Goal: Task Accomplishment & Management: Complete application form

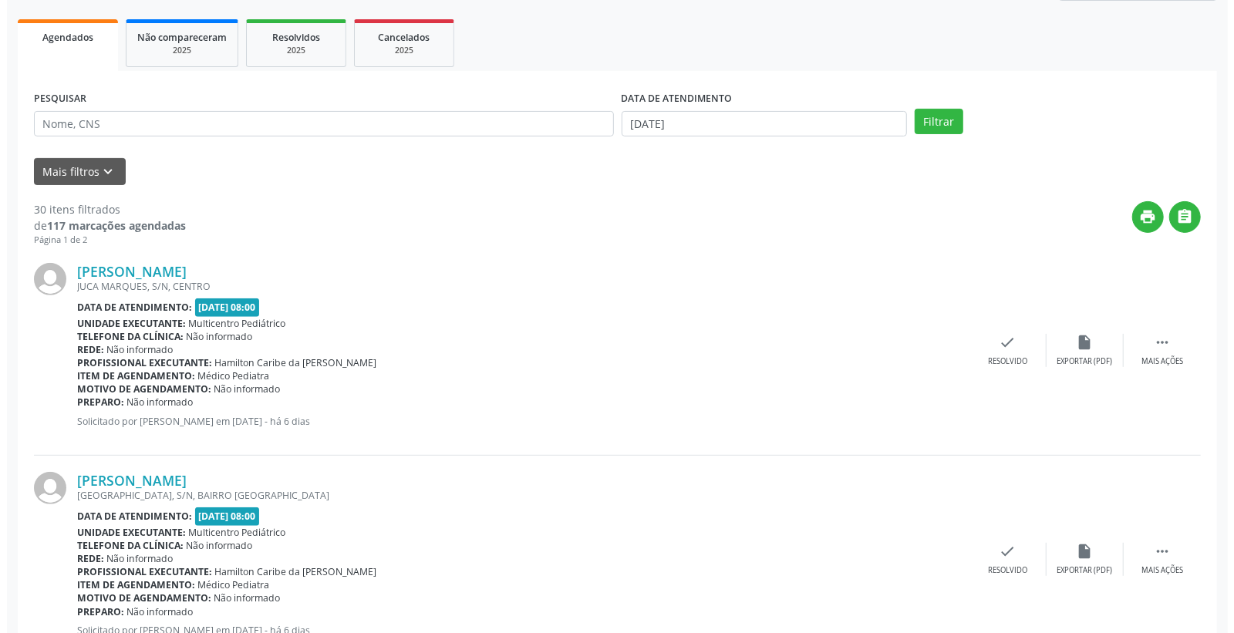
scroll to position [203, 0]
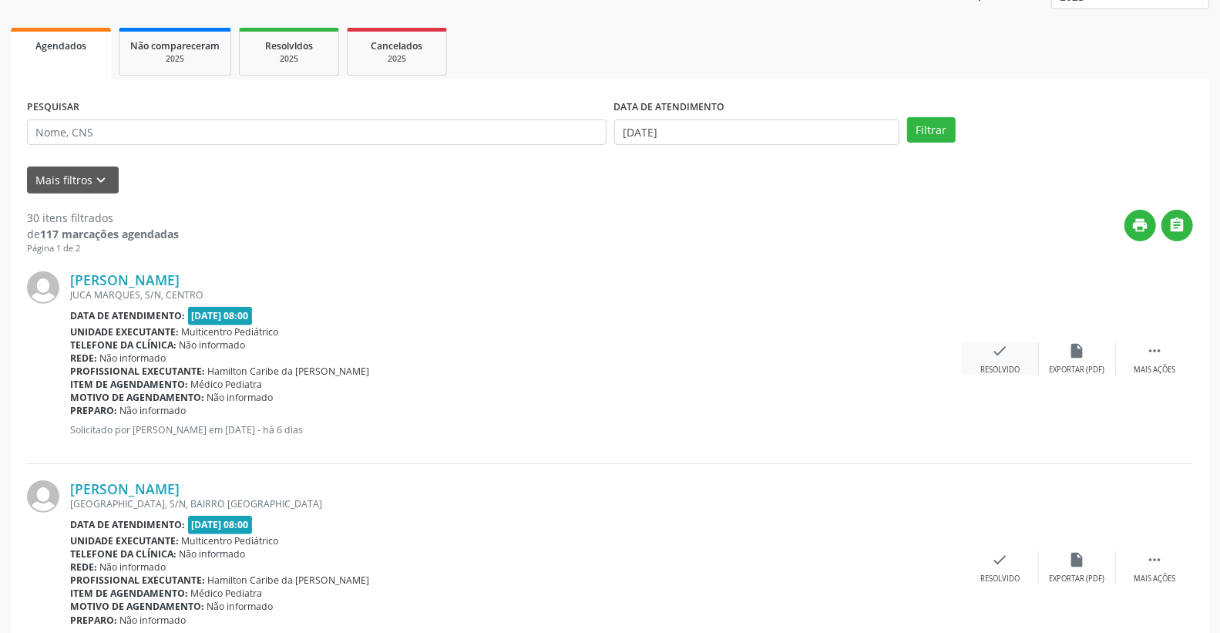
click at [1014, 345] on div "check Resolvido" at bounding box center [1000, 358] width 77 height 33
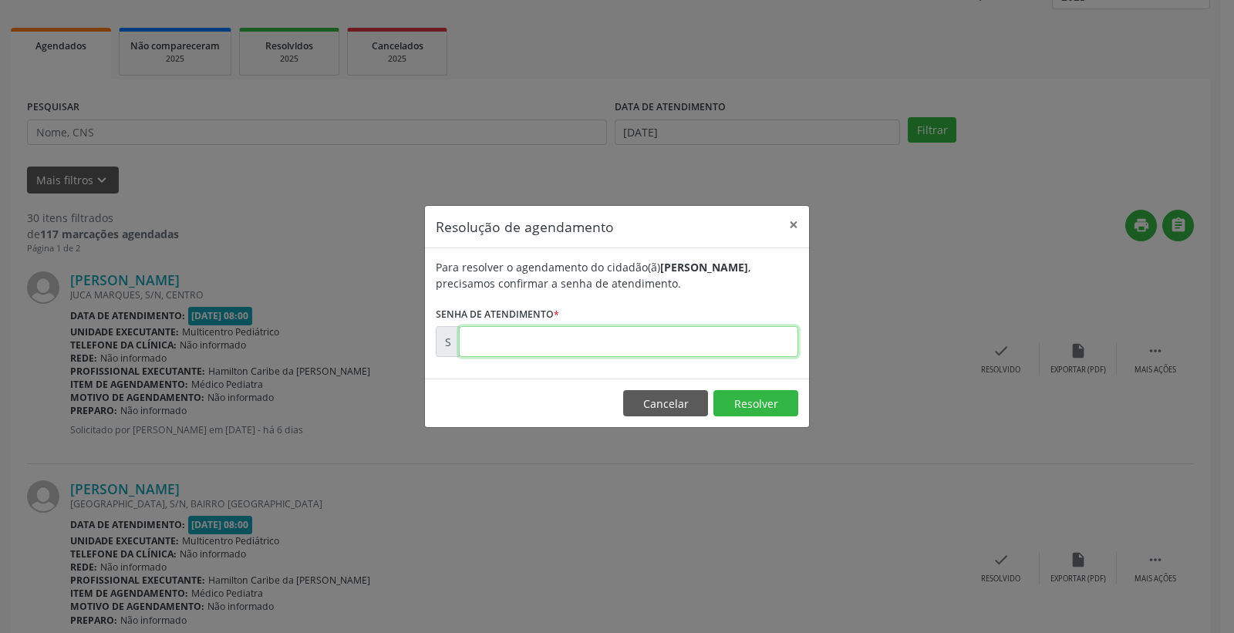
click at [722, 328] on input "text" at bounding box center [628, 341] width 339 height 31
type input "00178940"
click at [746, 399] on button "Resolver" at bounding box center [755, 403] width 85 height 26
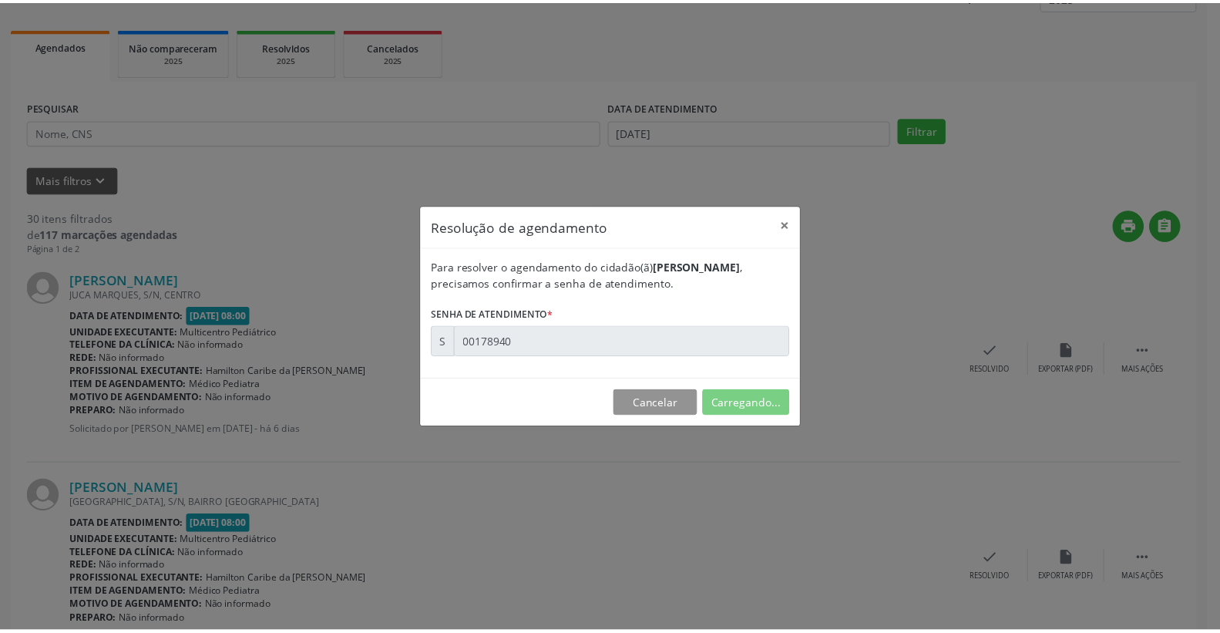
scroll to position [0, 0]
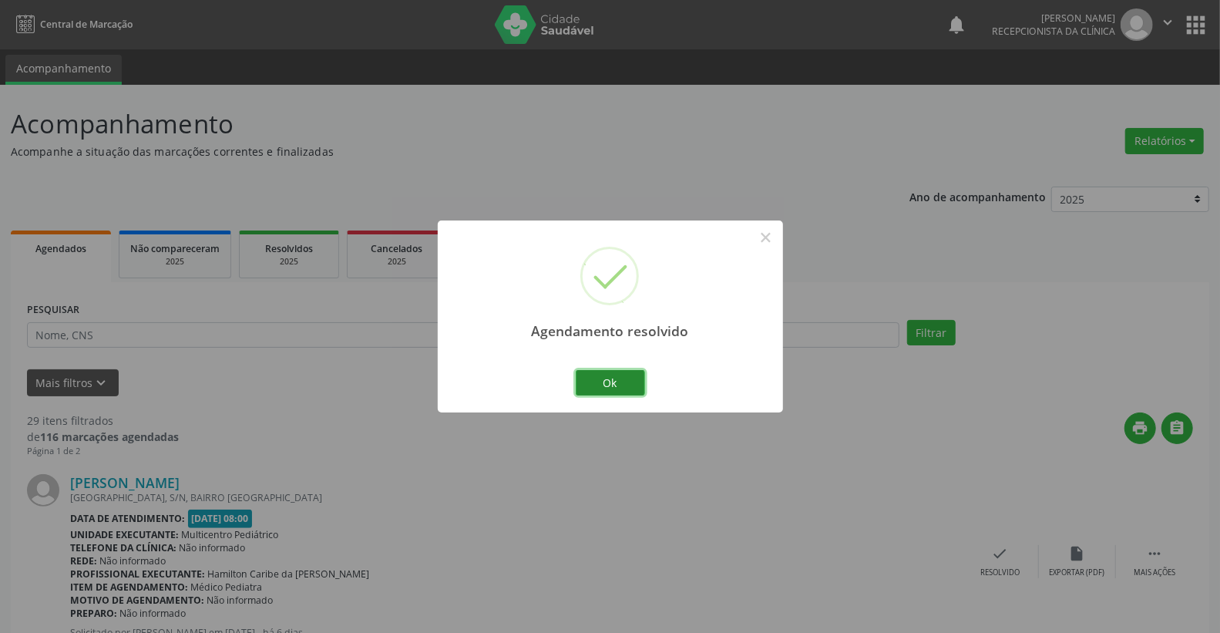
click at [618, 380] on button "Ok" at bounding box center [610, 383] width 69 height 26
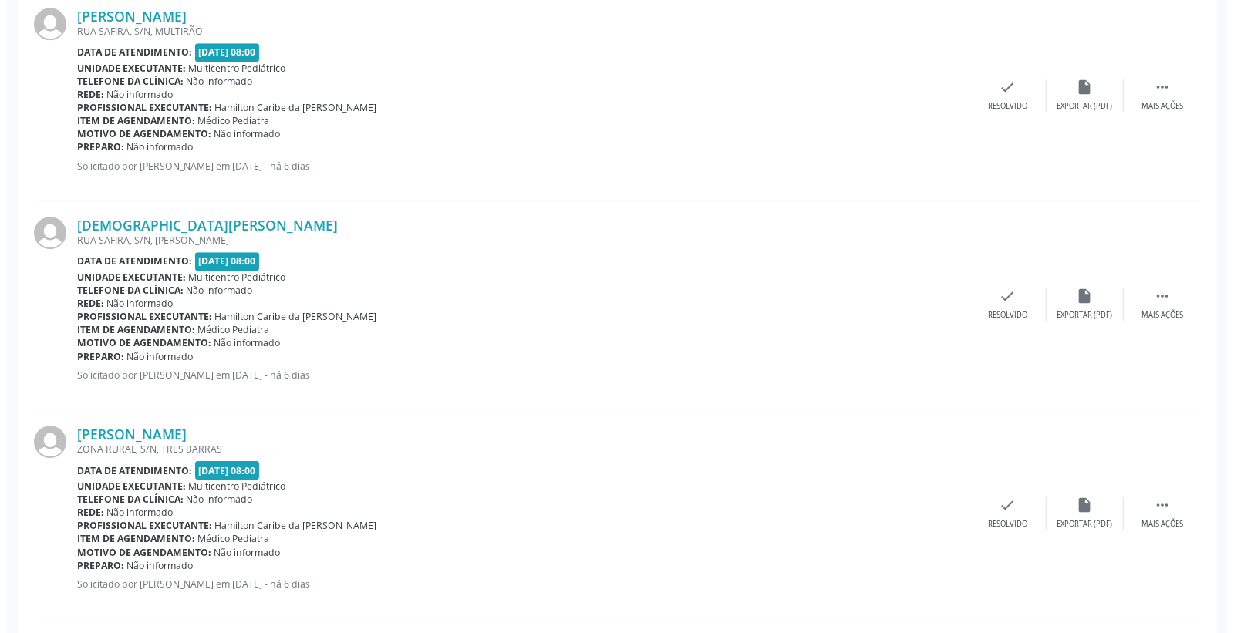
scroll to position [3030, 0]
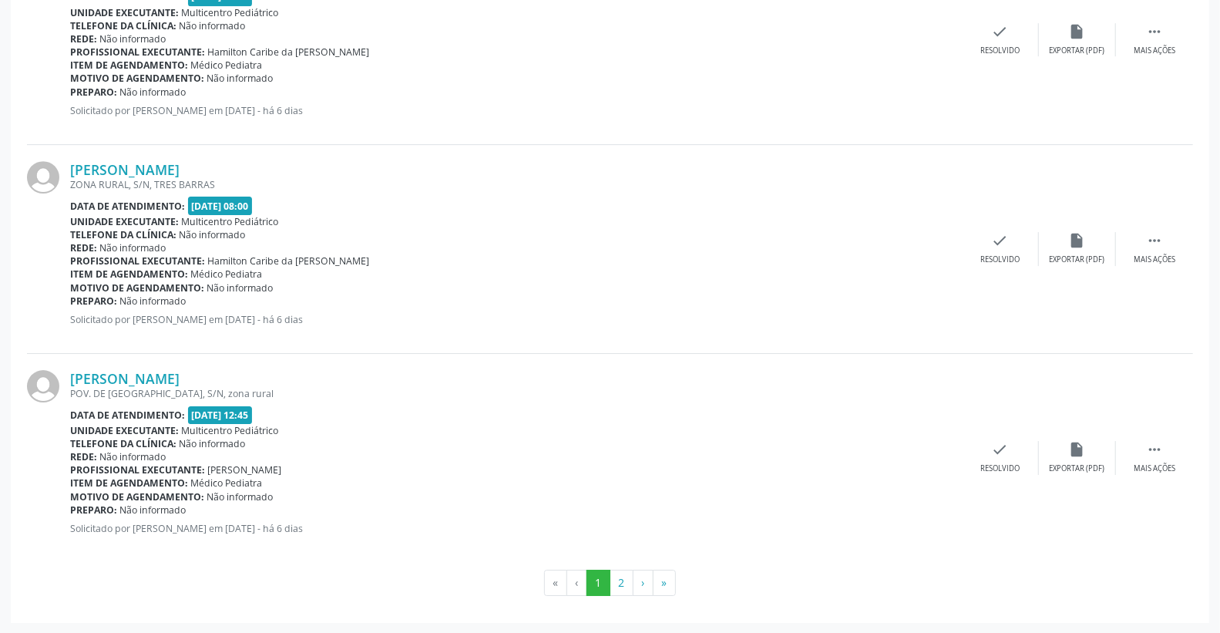
click at [1011, 225] on div "[PERSON_NAME] ZONA RURAL, S/N, [GEOGRAPHIC_DATA] Data de atendimento: [DATE] 08…" at bounding box center [610, 249] width 1166 height 209
click at [1006, 242] on icon "check" at bounding box center [1000, 240] width 17 height 17
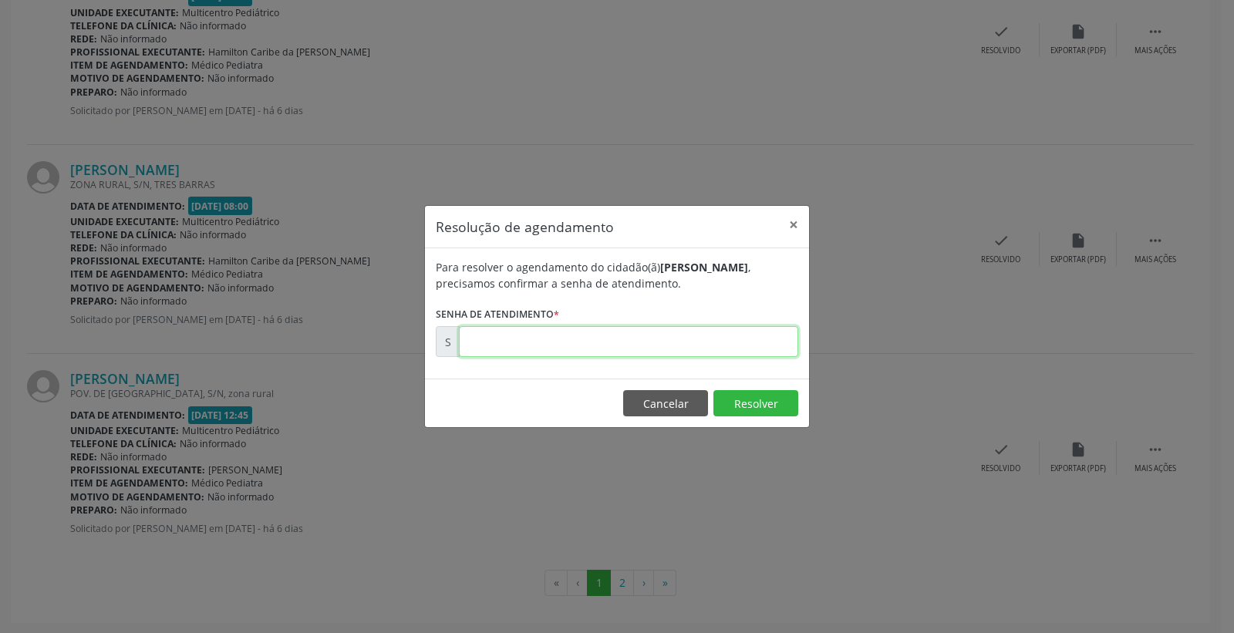
click at [771, 350] on input "text" at bounding box center [628, 341] width 339 height 31
type input "00179205"
click at [749, 405] on button "Resolver" at bounding box center [755, 403] width 85 height 26
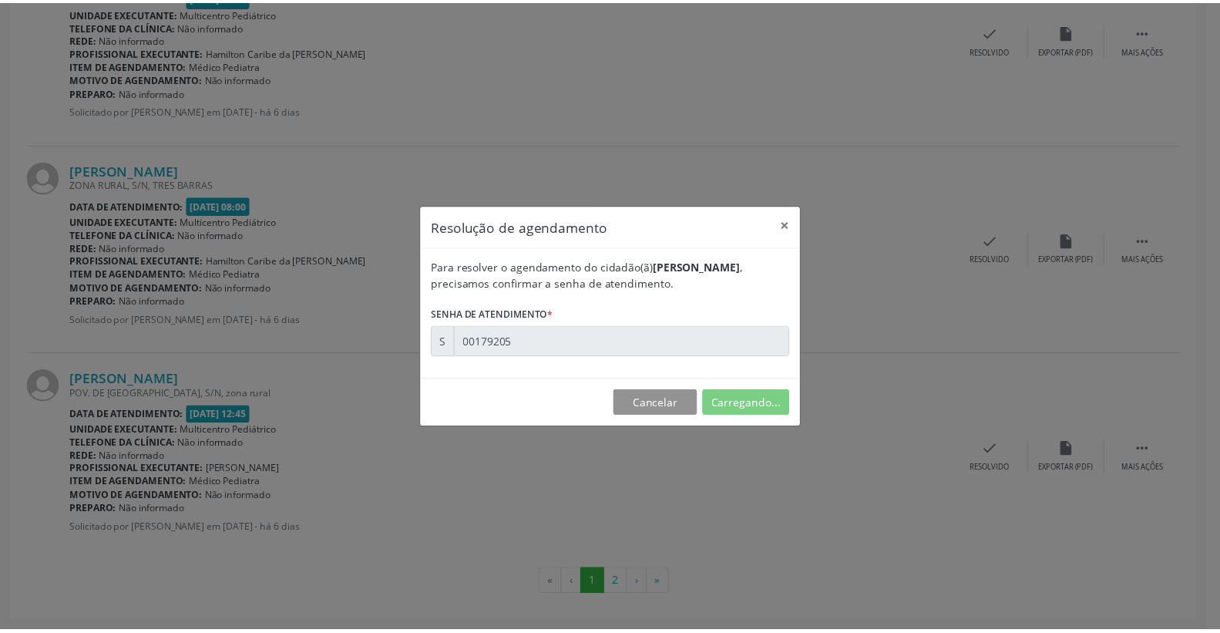
scroll to position [0, 0]
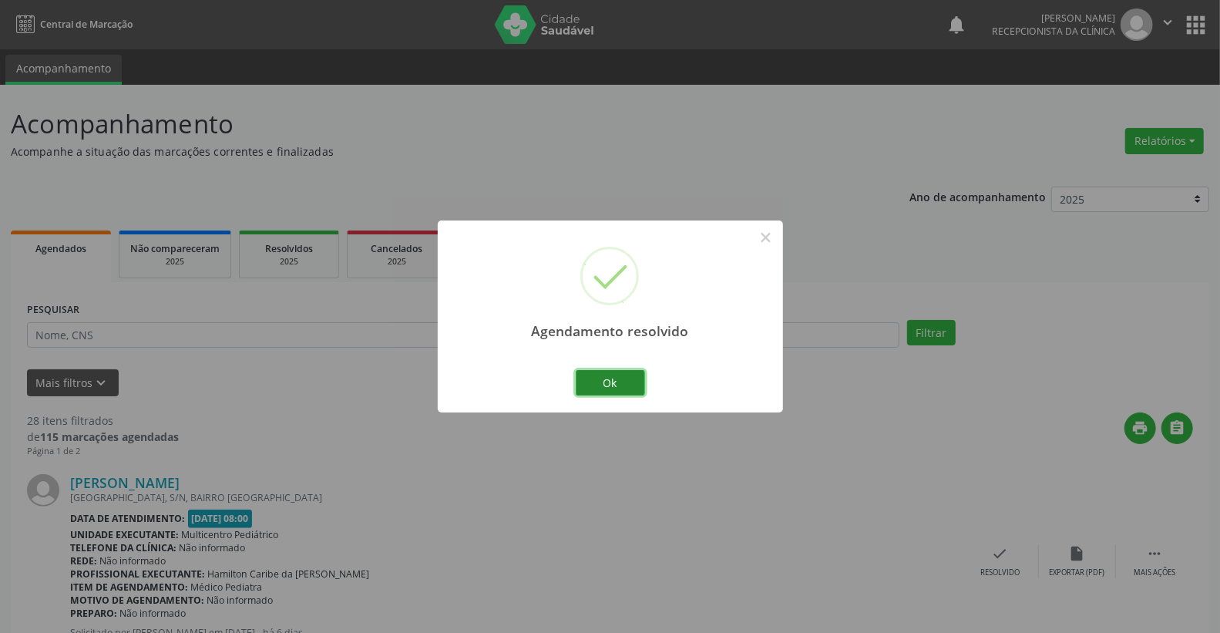
click at [634, 379] on button "Ok" at bounding box center [610, 383] width 69 height 26
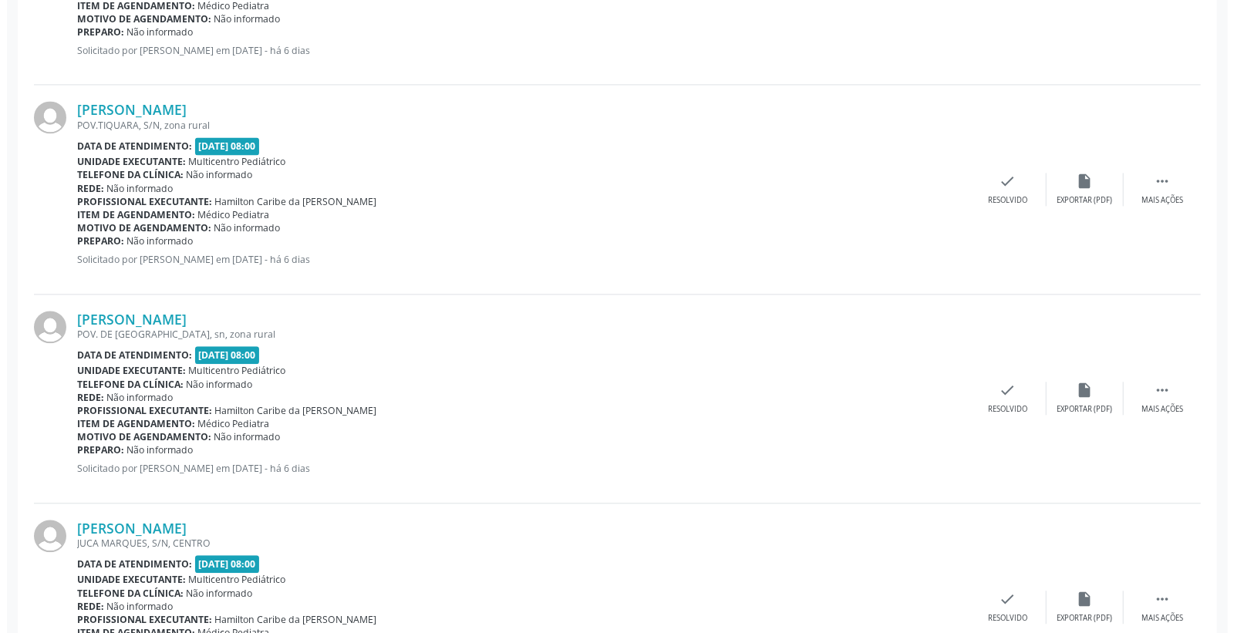
scroll to position [2055, 0]
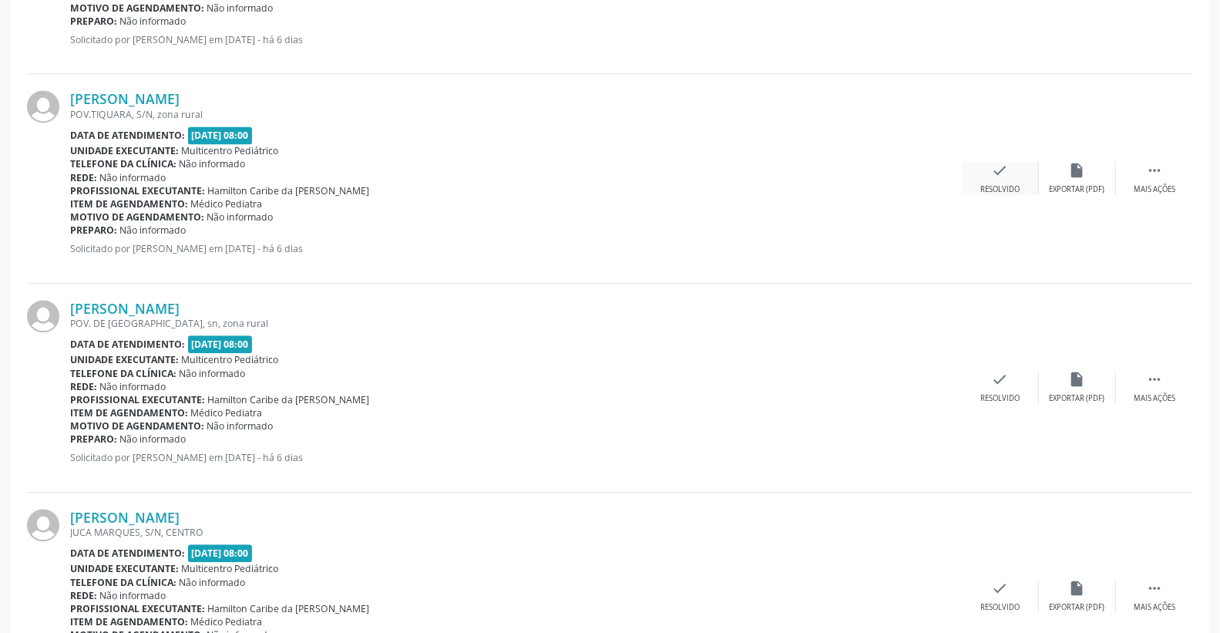
click at [1005, 166] on icon "check" at bounding box center [1000, 170] width 17 height 17
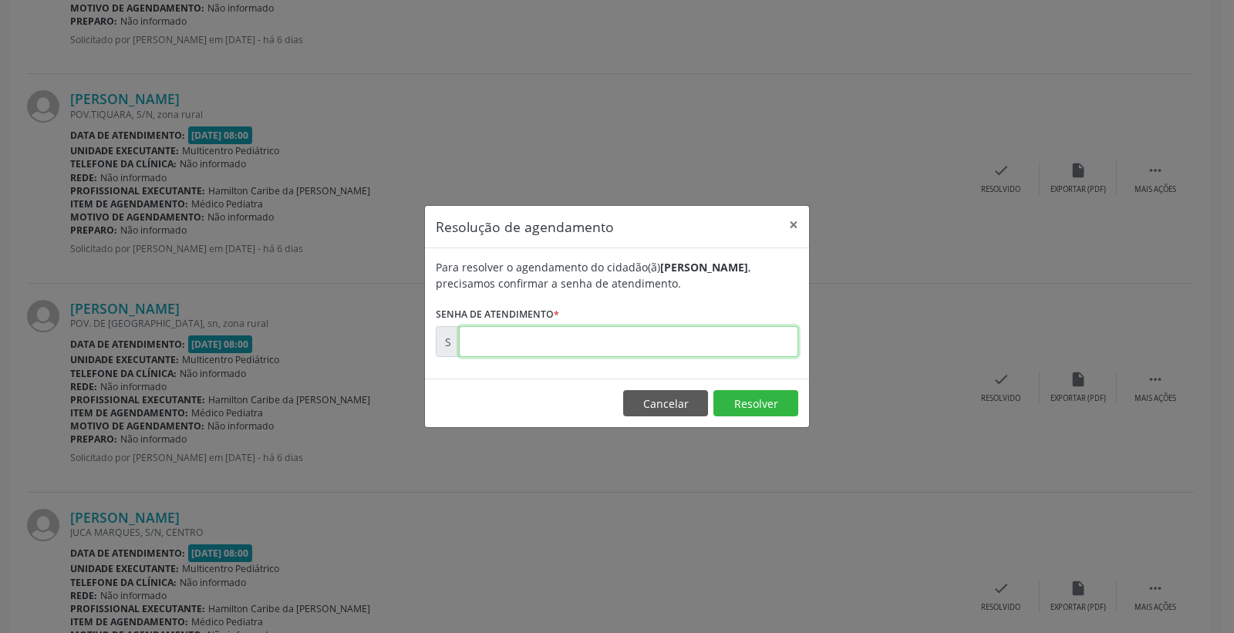
click at [757, 341] on input "text" at bounding box center [628, 341] width 339 height 31
type input "00179073"
click at [749, 398] on button "Resolver" at bounding box center [755, 403] width 85 height 26
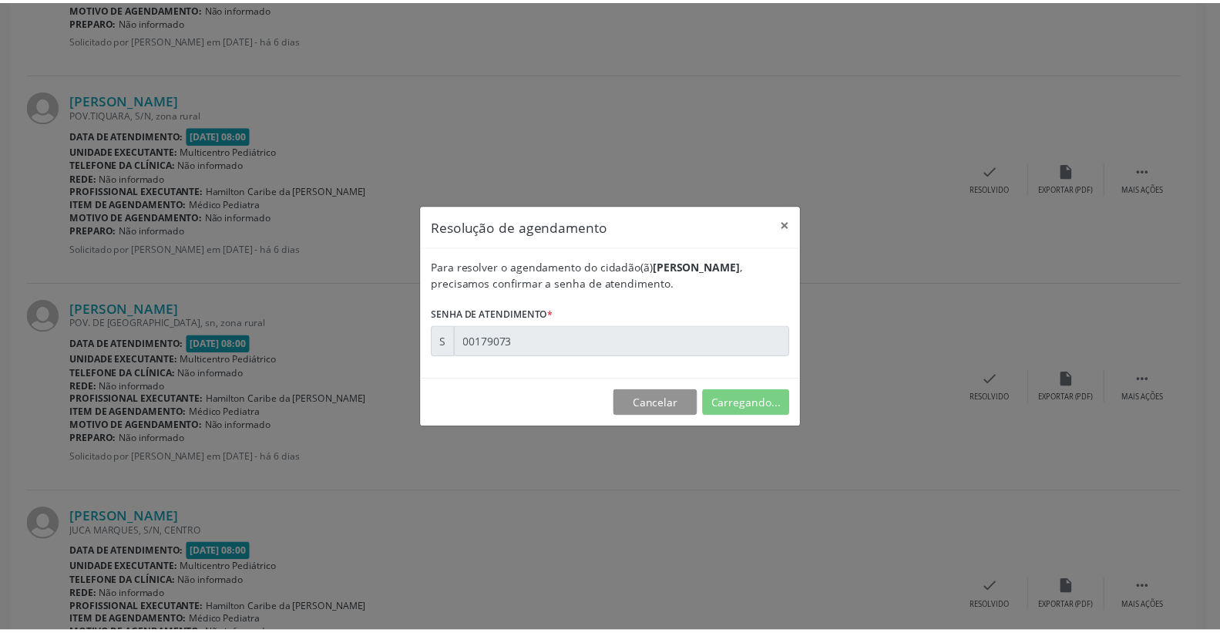
scroll to position [0, 0]
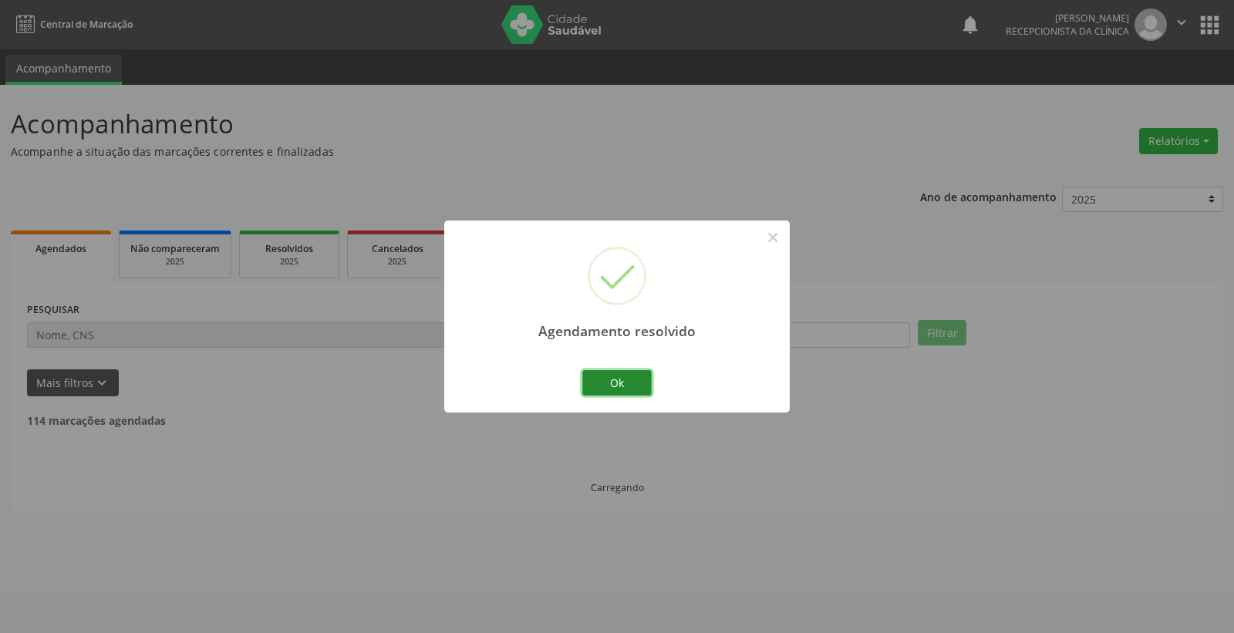
click at [638, 379] on button "Ok" at bounding box center [616, 383] width 69 height 26
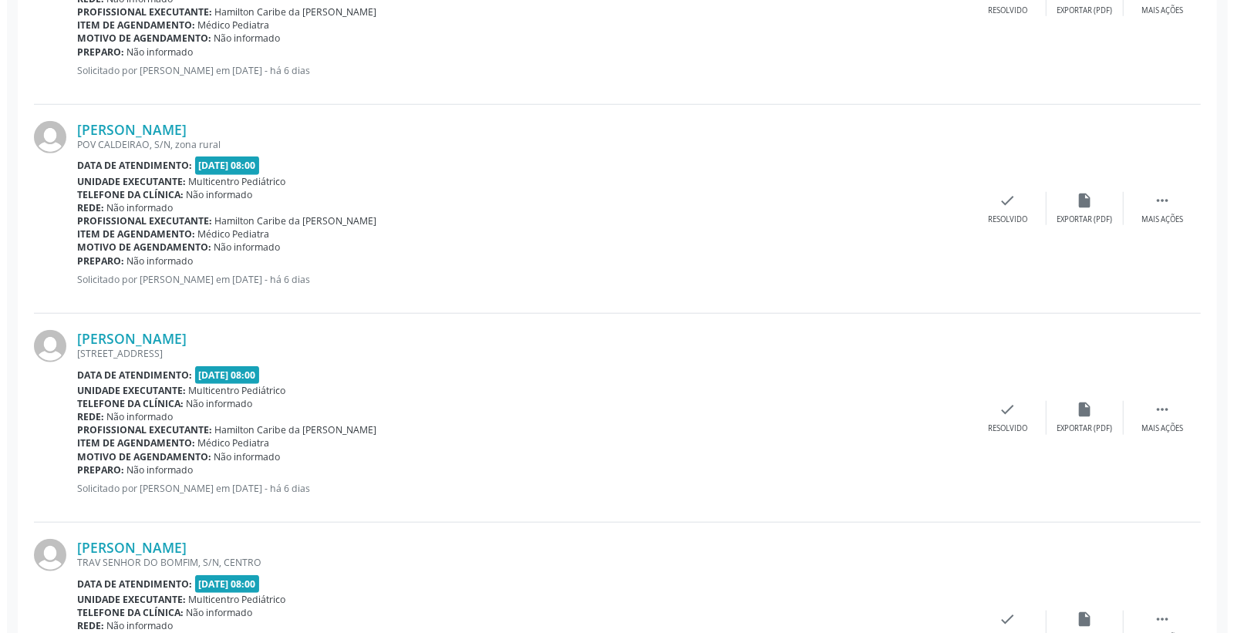
scroll to position [942, 0]
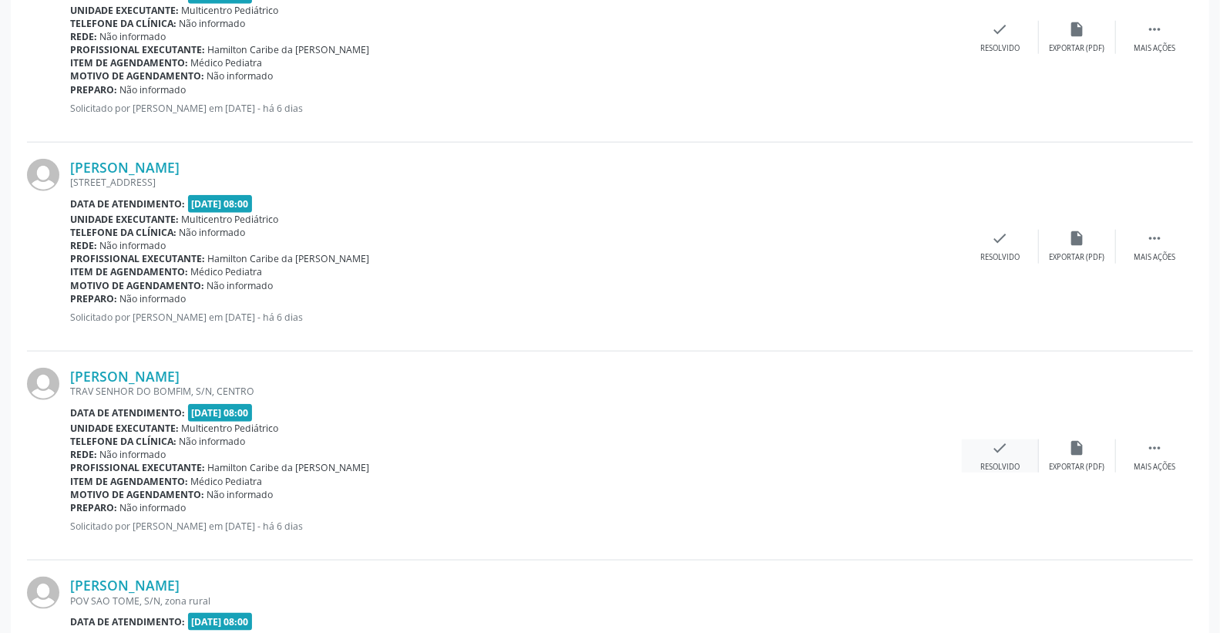
click at [1005, 449] on icon "check" at bounding box center [1000, 447] width 17 height 17
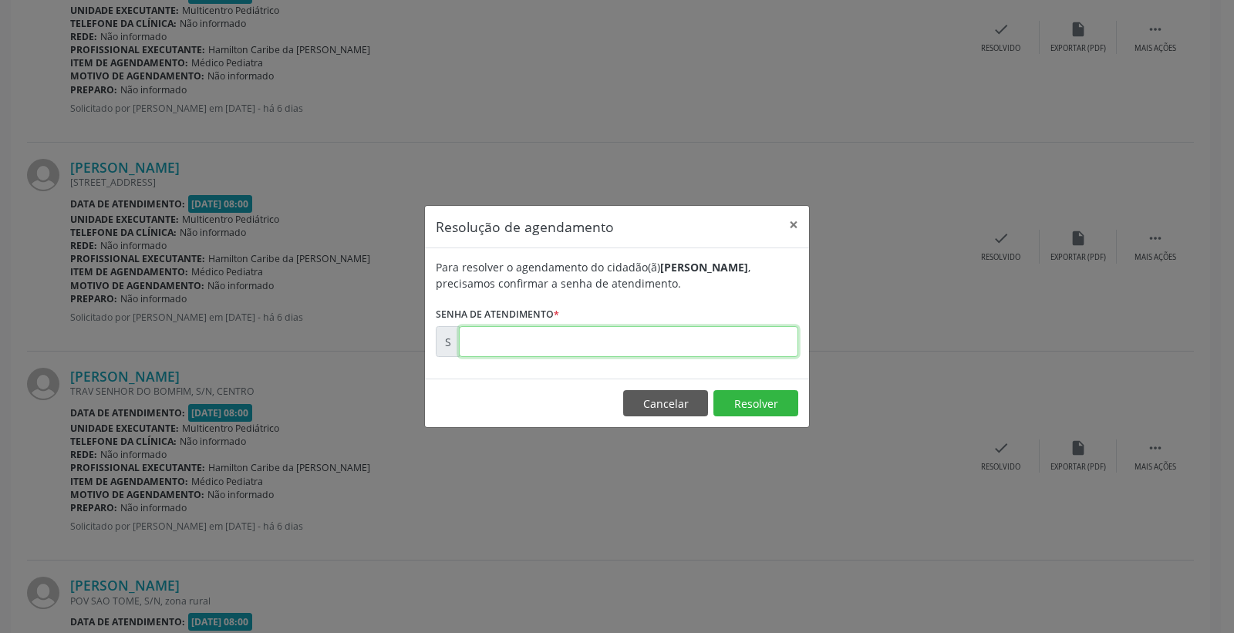
click at [739, 335] on input "text" at bounding box center [628, 341] width 339 height 31
type input "00178990"
click at [751, 402] on button "Resolver" at bounding box center [755, 403] width 85 height 26
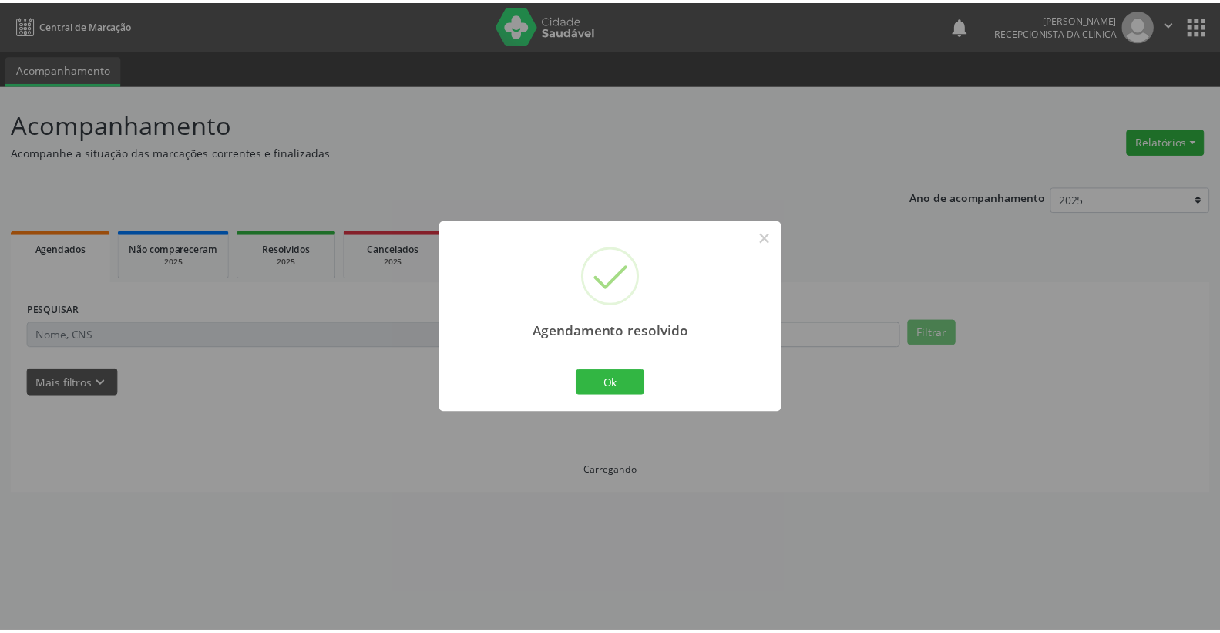
scroll to position [0, 0]
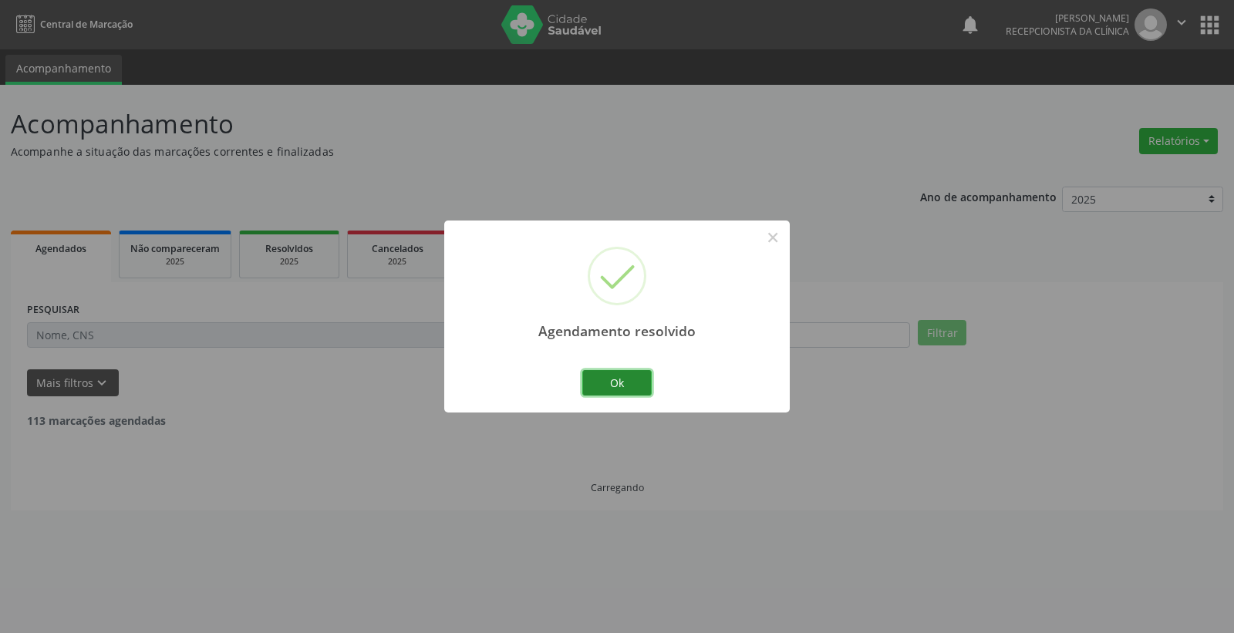
click at [629, 383] on button "Ok" at bounding box center [616, 383] width 69 height 26
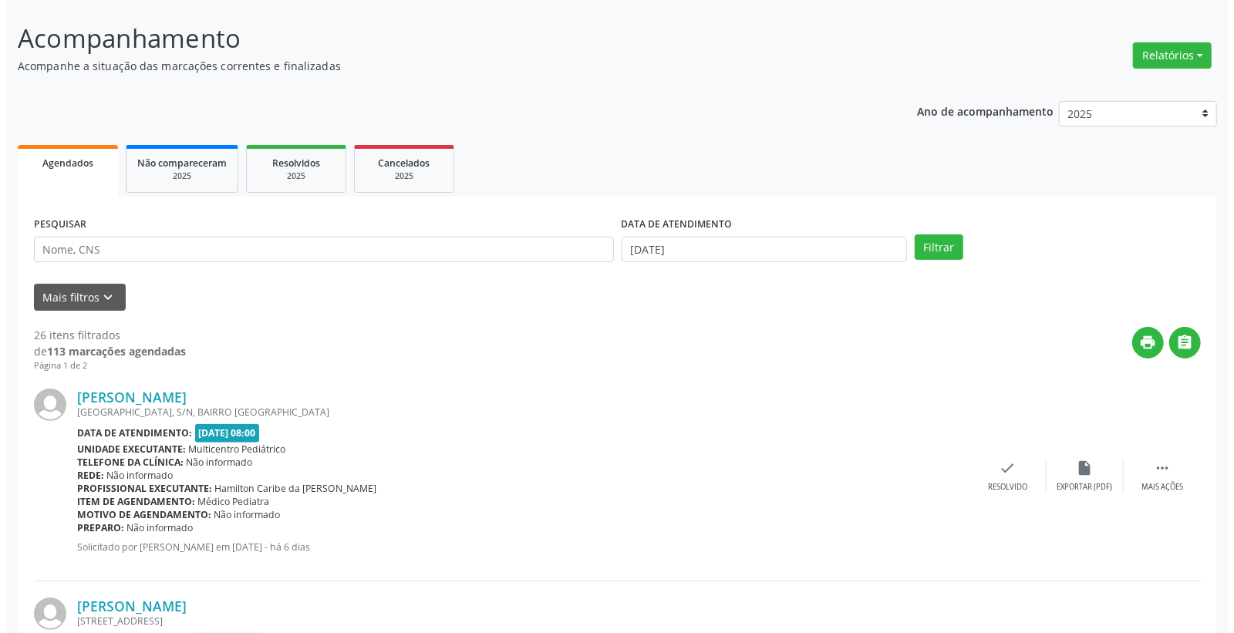
scroll to position [428, 0]
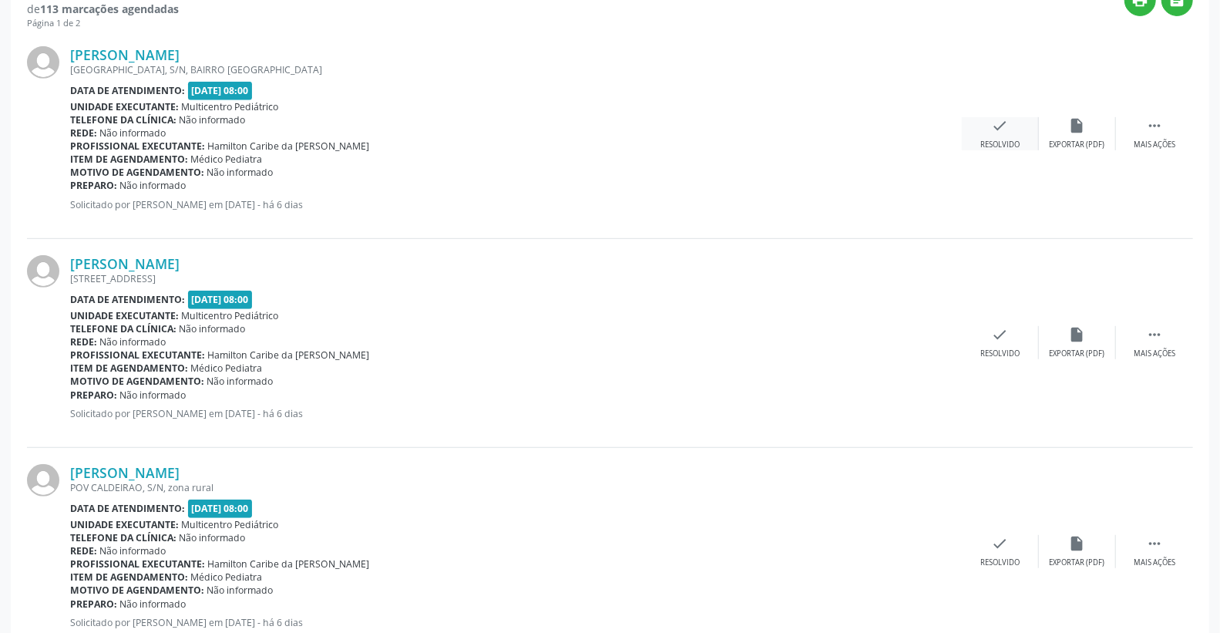
click at [1018, 120] on div "check Resolvido" at bounding box center [1000, 133] width 77 height 33
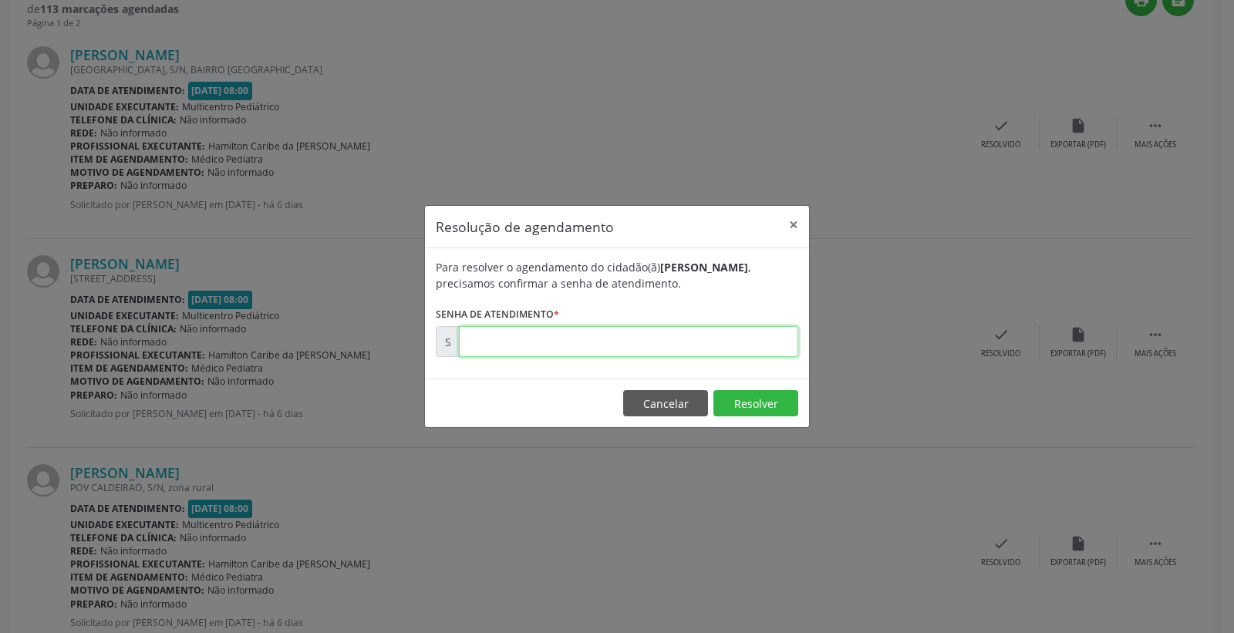
click at [709, 341] on input "text" at bounding box center [628, 341] width 339 height 31
type input "00178942"
click at [761, 409] on button "Resolver" at bounding box center [755, 403] width 85 height 26
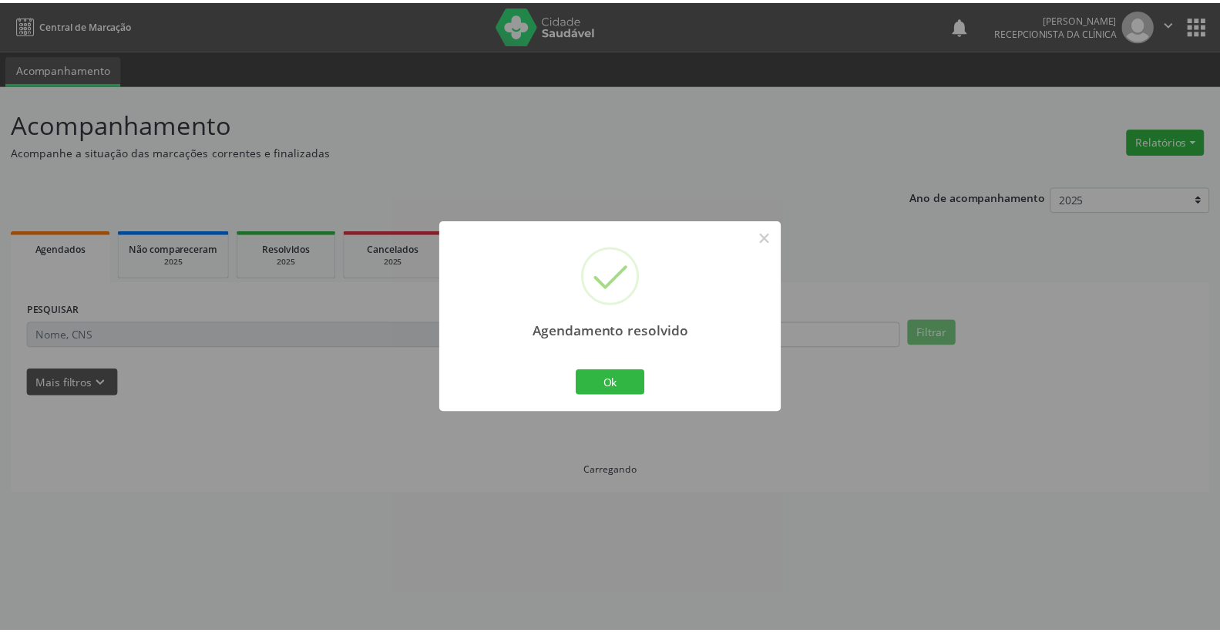
scroll to position [0, 0]
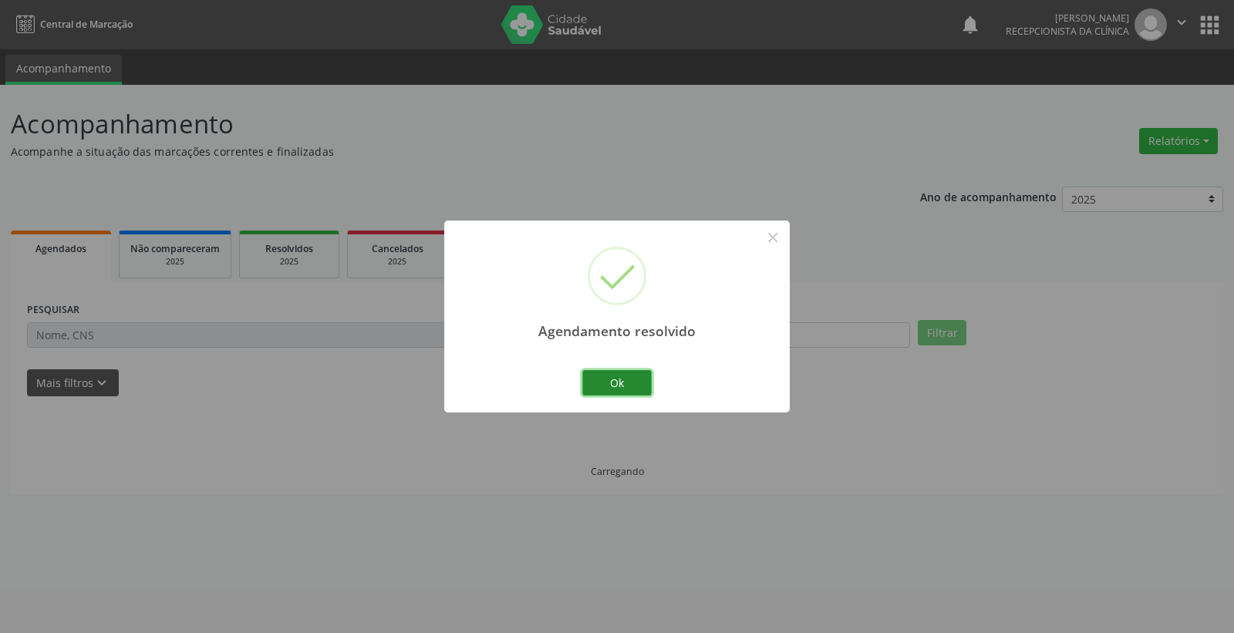
click at [633, 381] on button "Ok" at bounding box center [616, 383] width 69 height 26
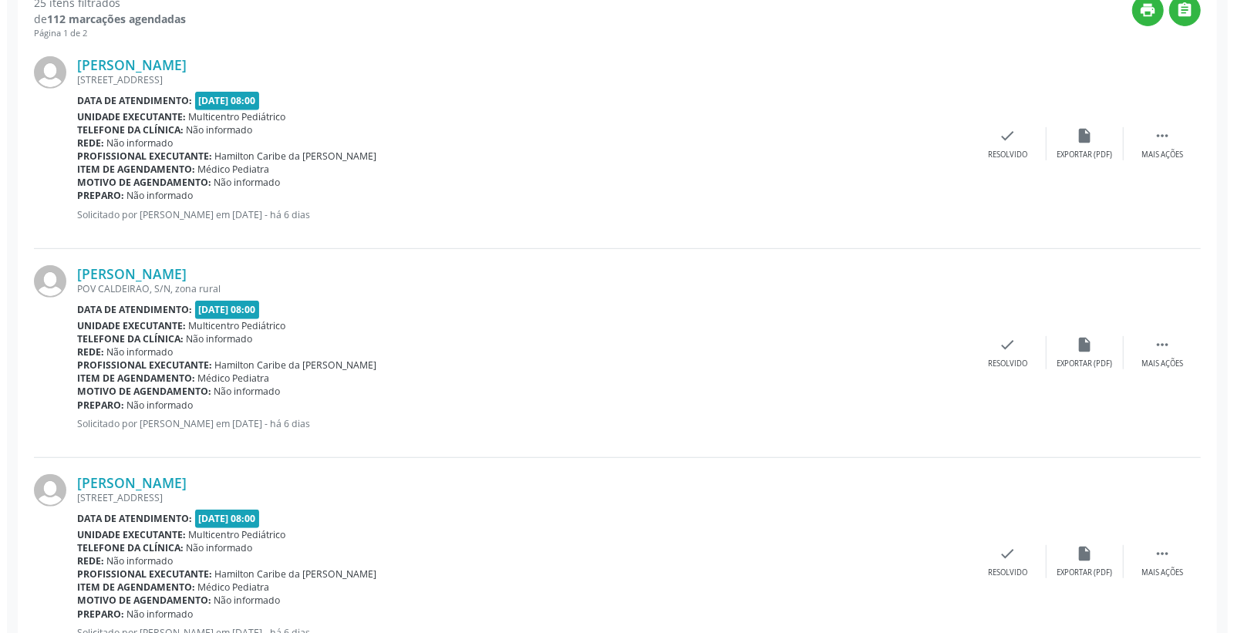
scroll to position [428, 0]
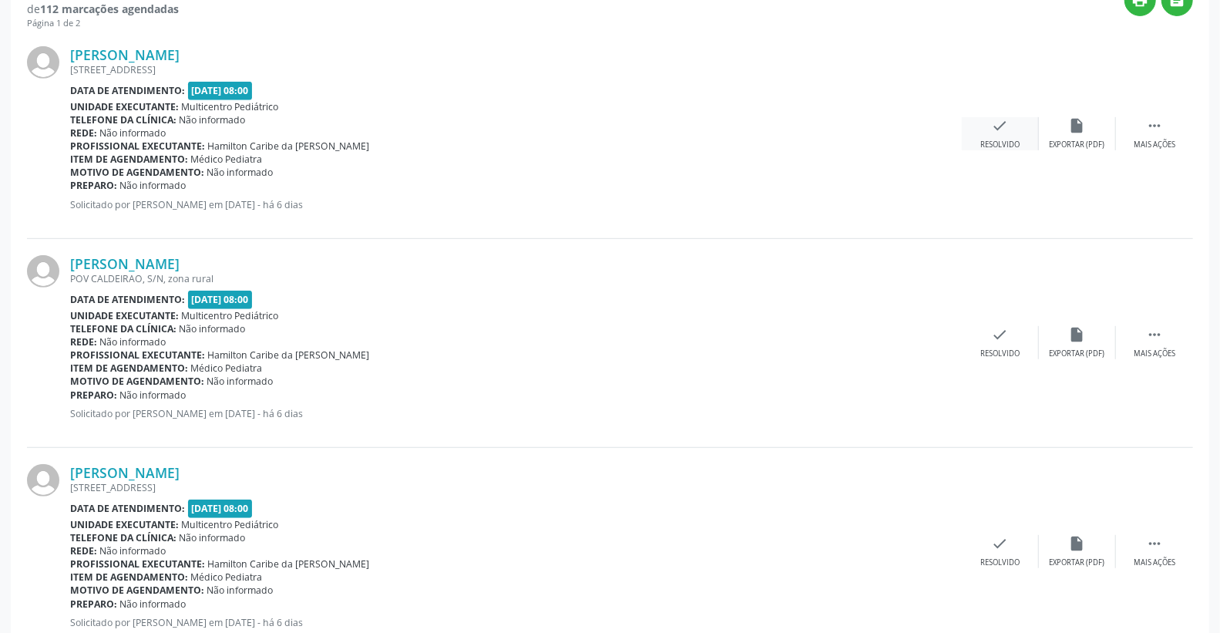
click at [1007, 132] on icon "check" at bounding box center [1000, 125] width 17 height 17
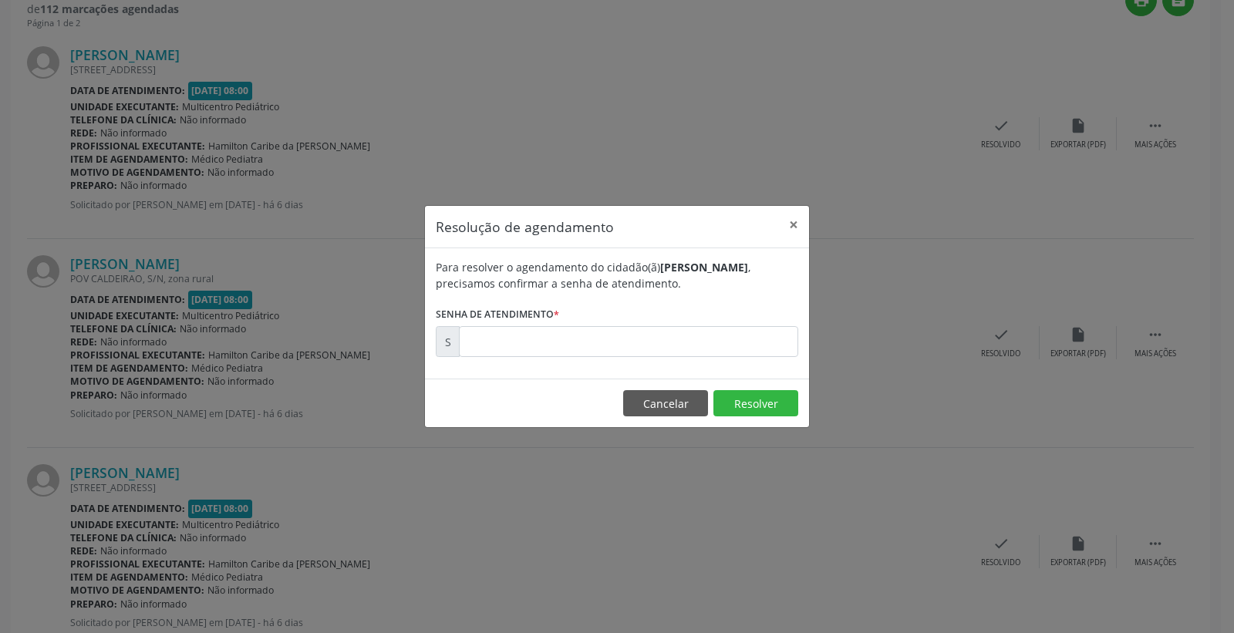
drag, startPoint x: 719, startPoint y: 359, endPoint x: 685, endPoint y: 335, distance: 41.5
click at [705, 353] on div "Para resolver o agendamento do cidadão(ã) [PERSON_NAME] , precisamos confirmar …" at bounding box center [617, 313] width 384 height 130
click at [685, 335] on input "text" at bounding box center [628, 341] width 339 height 31
type input "00178946"
click at [751, 412] on button "Resolver" at bounding box center [755, 403] width 85 height 26
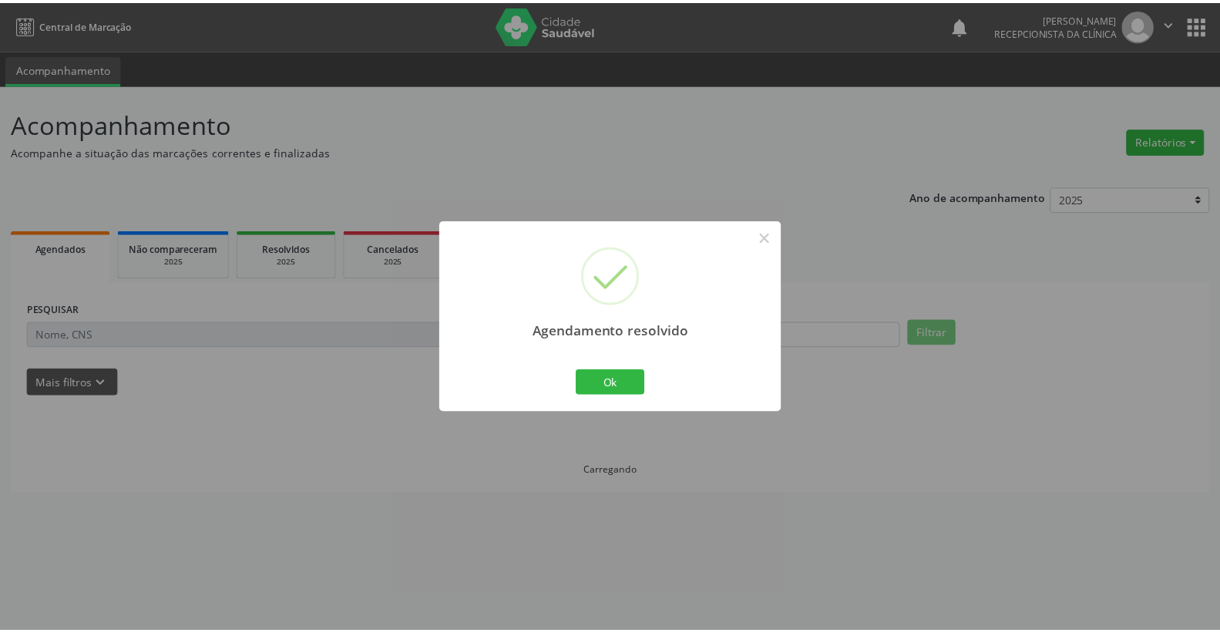
scroll to position [0, 0]
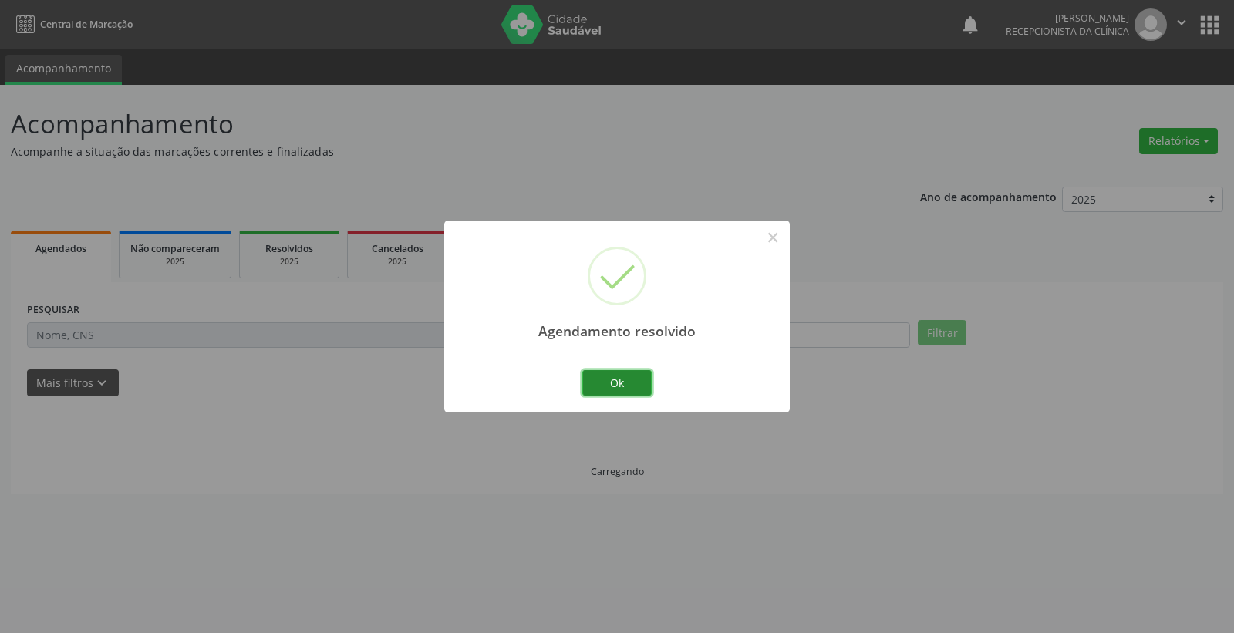
click at [620, 393] on button "Ok" at bounding box center [616, 383] width 69 height 26
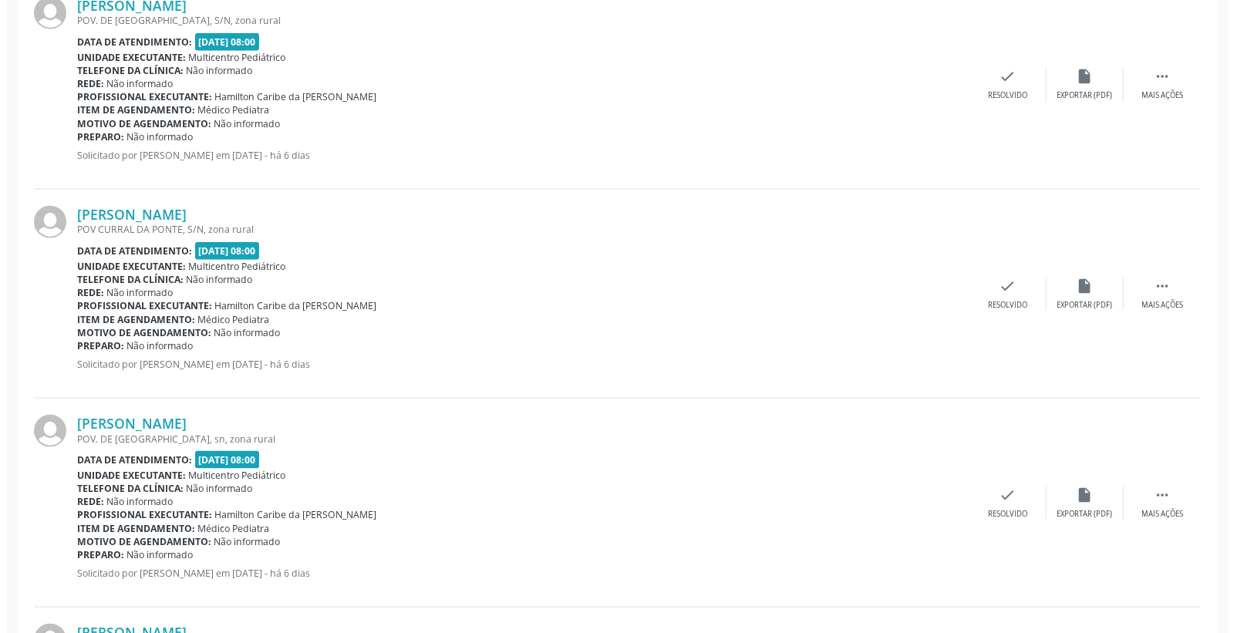
scroll to position [1199, 0]
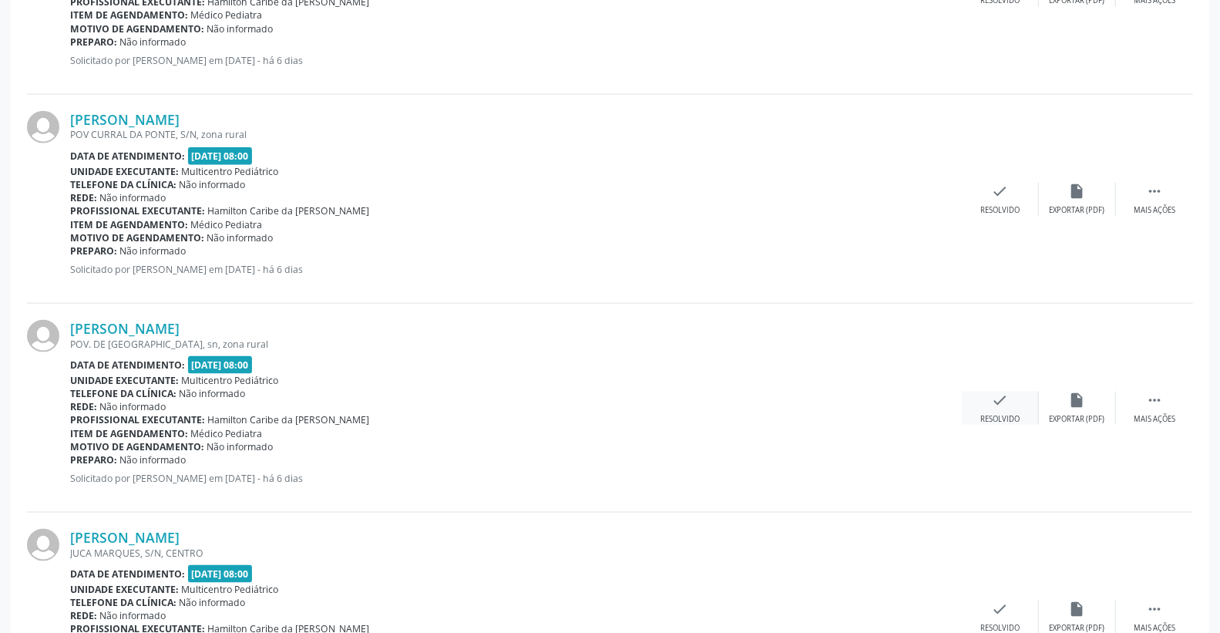
click at [999, 395] on icon "check" at bounding box center [1000, 400] width 17 height 17
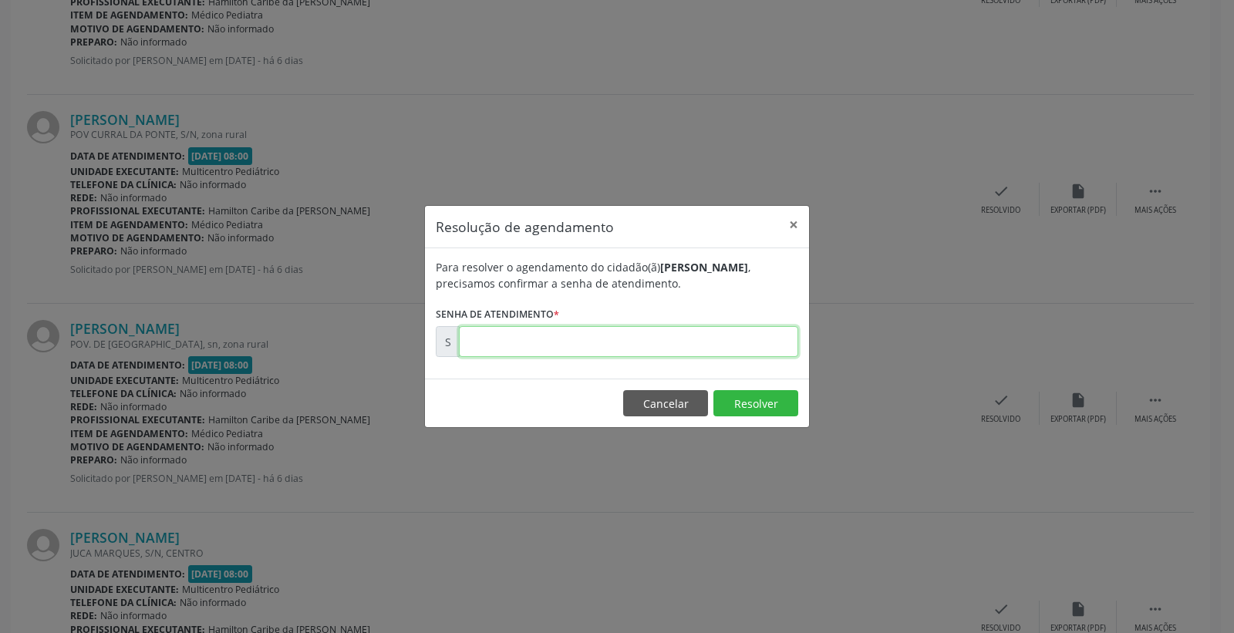
click at [752, 342] on input "text" at bounding box center [628, 341] width 339 height 31
type input "00179155"
click at [752, 412] on button "Resolver" at bounding box center [755, 403] width 85 height 26
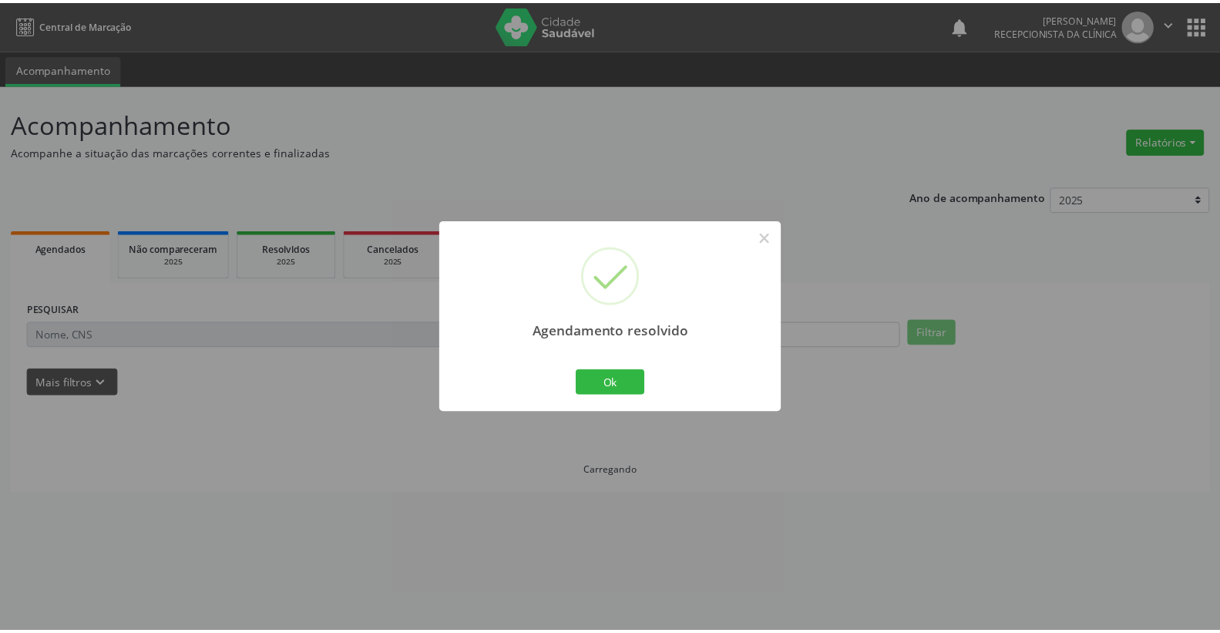
scroll to position [0, 0]
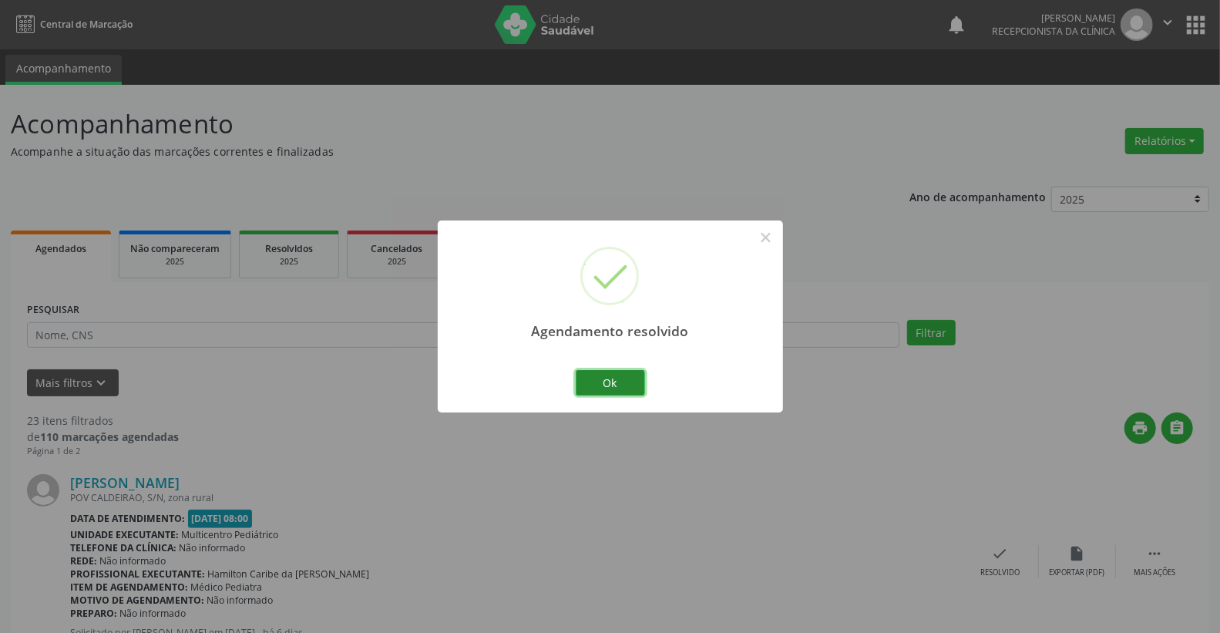
click at [641, 391] on button "Ok" at bounding box center [610, 383] width 69 height 26
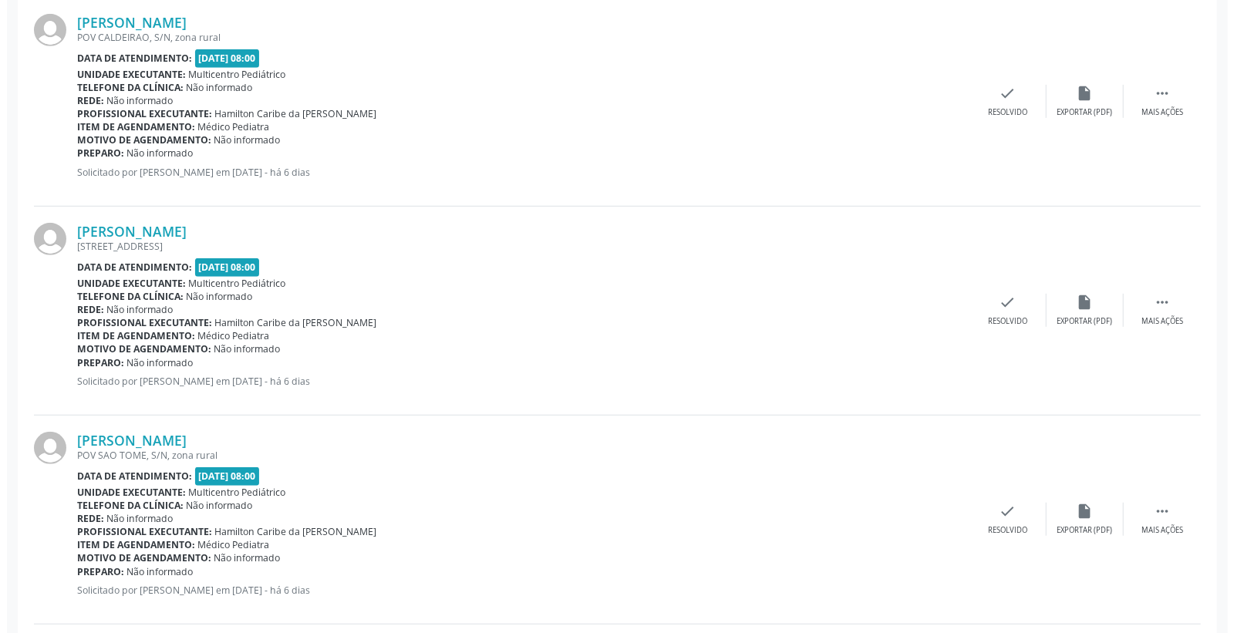
scroll to position [513, 0]
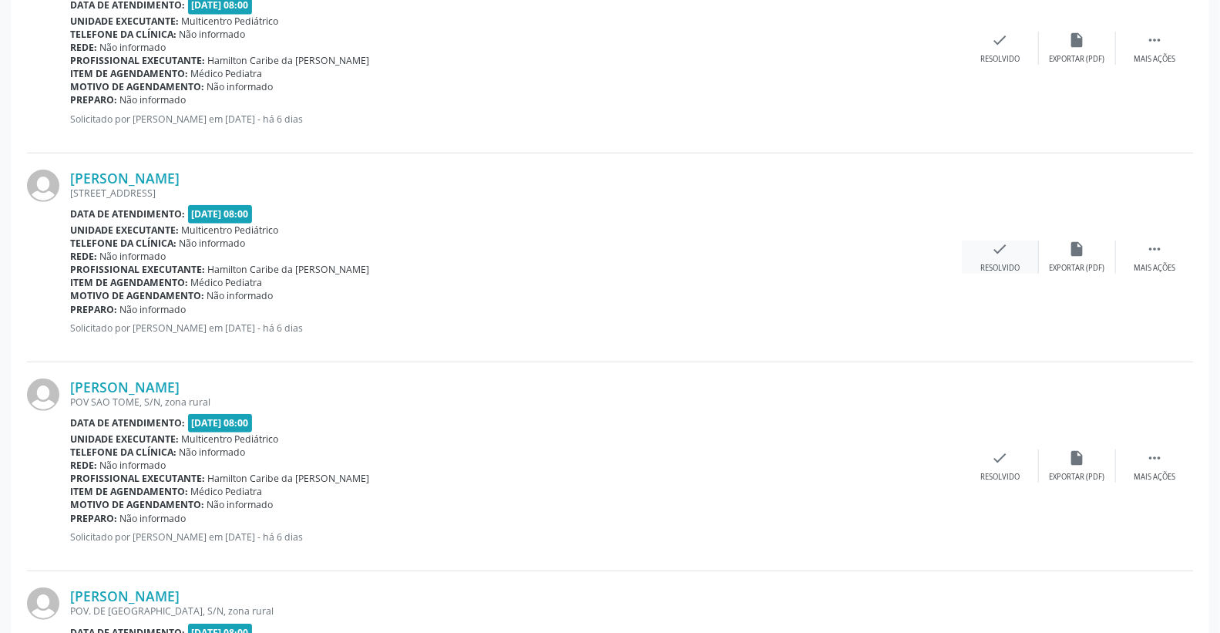
click at [1006, 260] on div "check Resolvido" at bounding box center [1000, 257] width 77 height 33
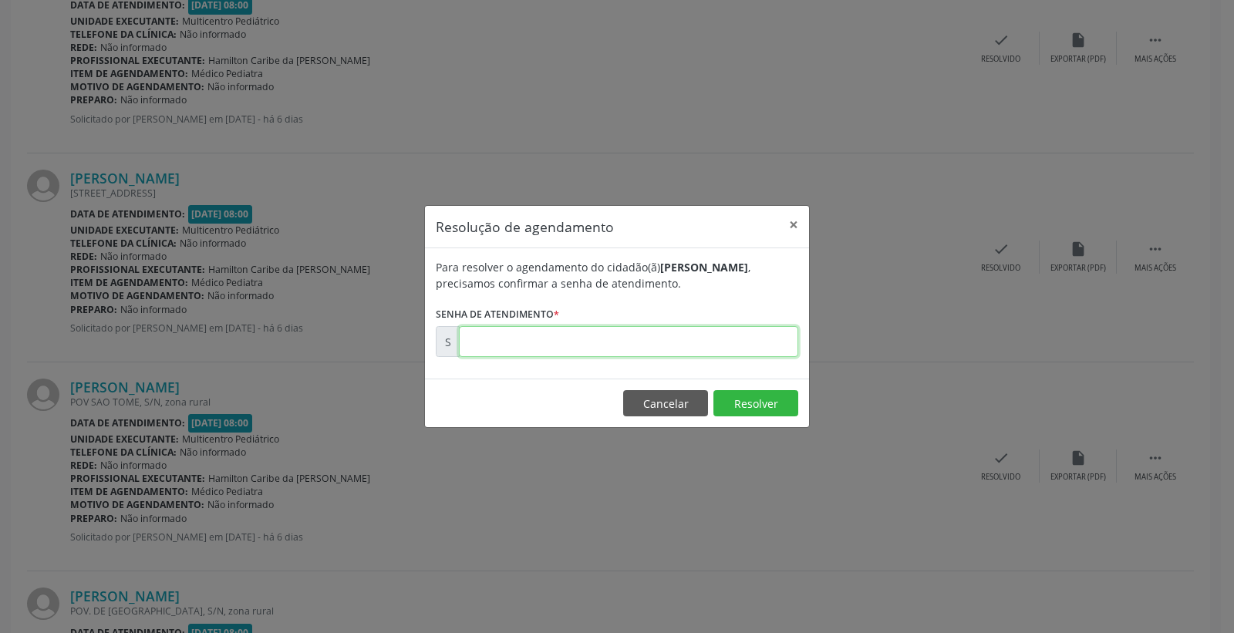
click at [746, 335] on input "text" at bounding box center [628, 341] width 339 height 31
type input "00178972"
click at [759, 399] on button "Resolver" at bounding box center [755, 403] width 85 height 26
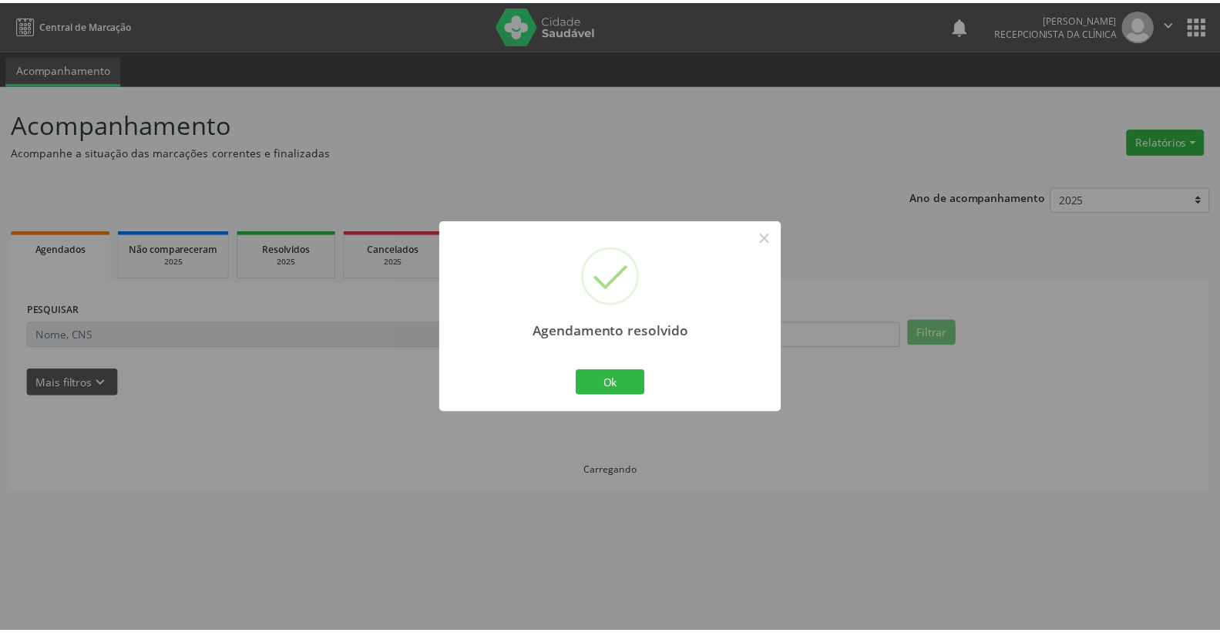
scroll to position [0, 0]
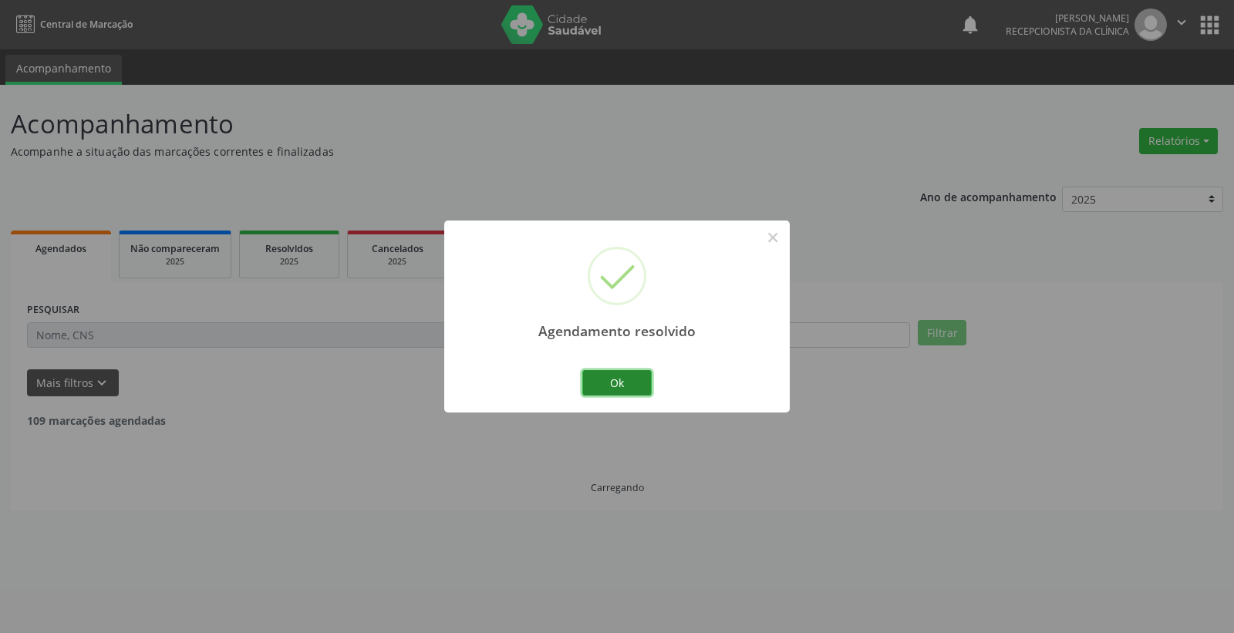
click at [636, 383] on button "Ok" at bounding box center [616, 383] width 69 height 26
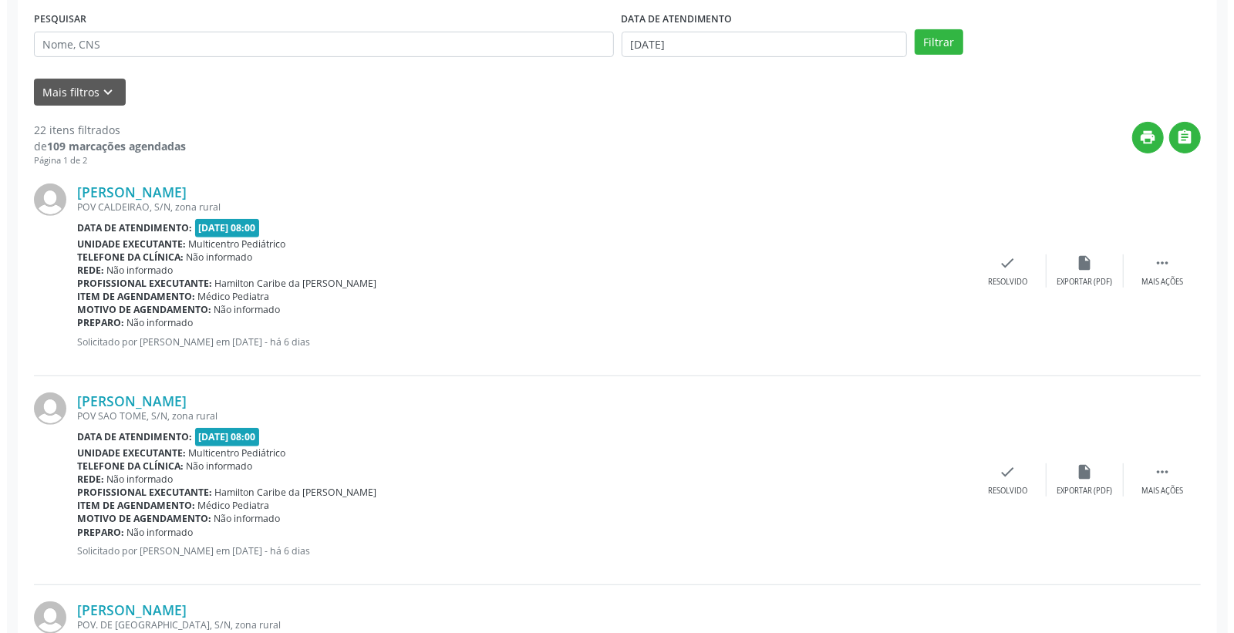
scroll to position [342, 0]
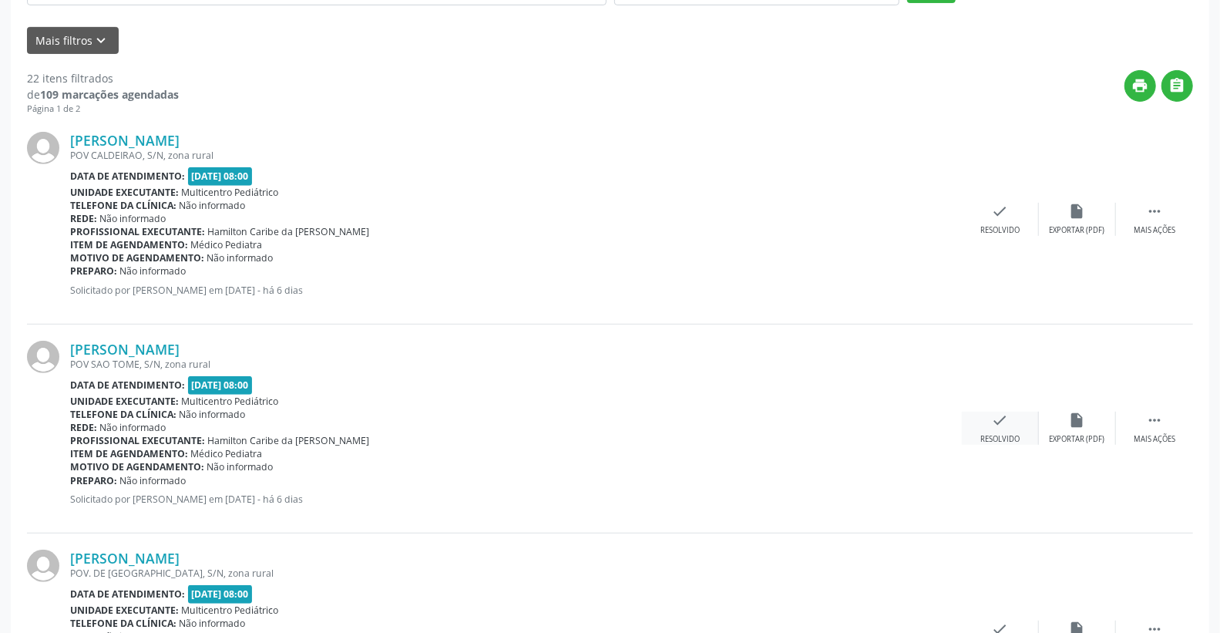
click at [988, 426] on div "check Resolvido" at bounding box center [1000, 428] width 77 height 33
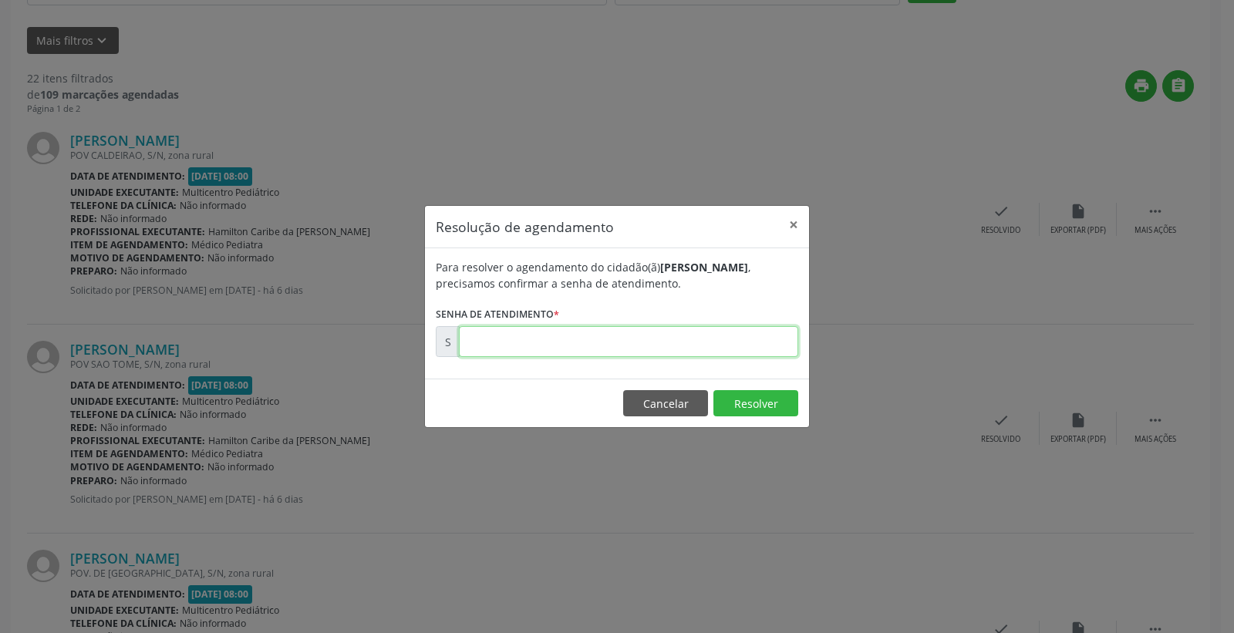
click at [735, 345] on input "text" at bounding box center [628, 341] width 339 height 31
type input "00179012"
click at [740, 401] on button "Resolver" at bounding box center [755, 403] width 85 height 26
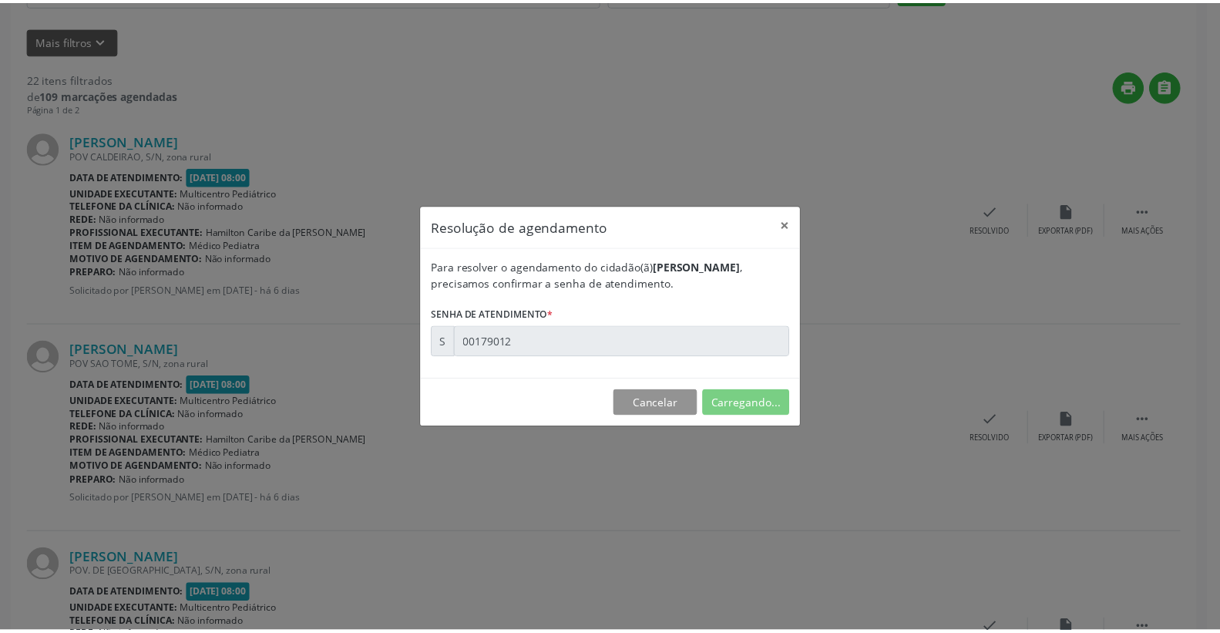
scroll to position [0, 0]
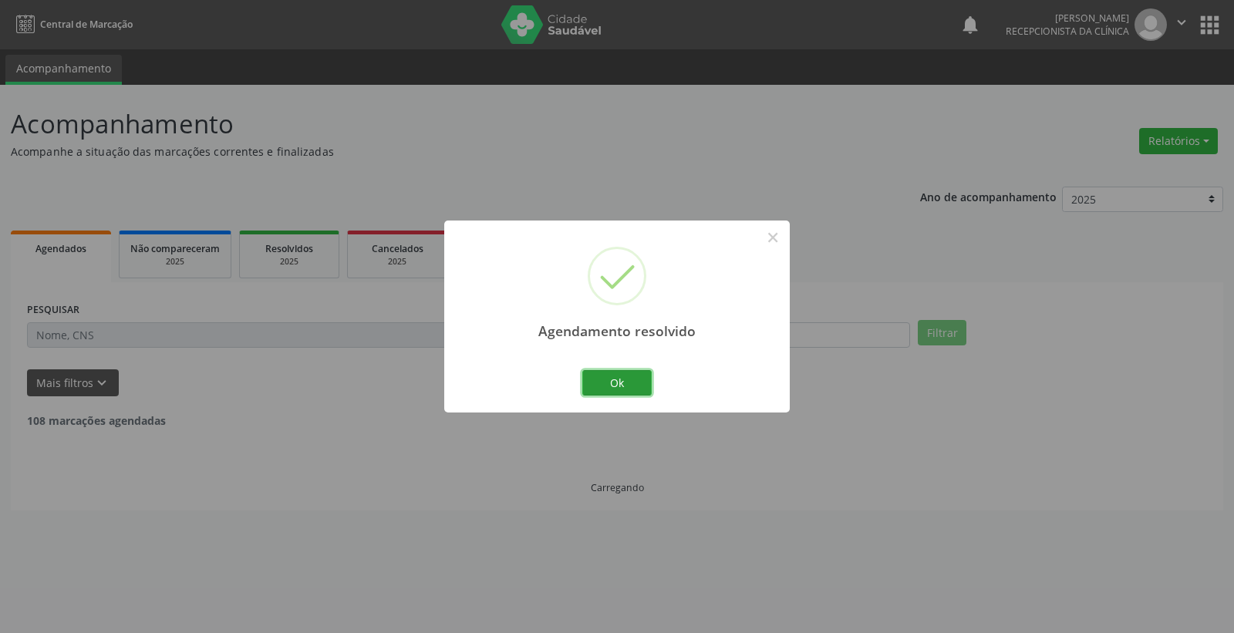
click at [621, 379] on button "Ok" at bounding box center [616, 383] width 69 height 26
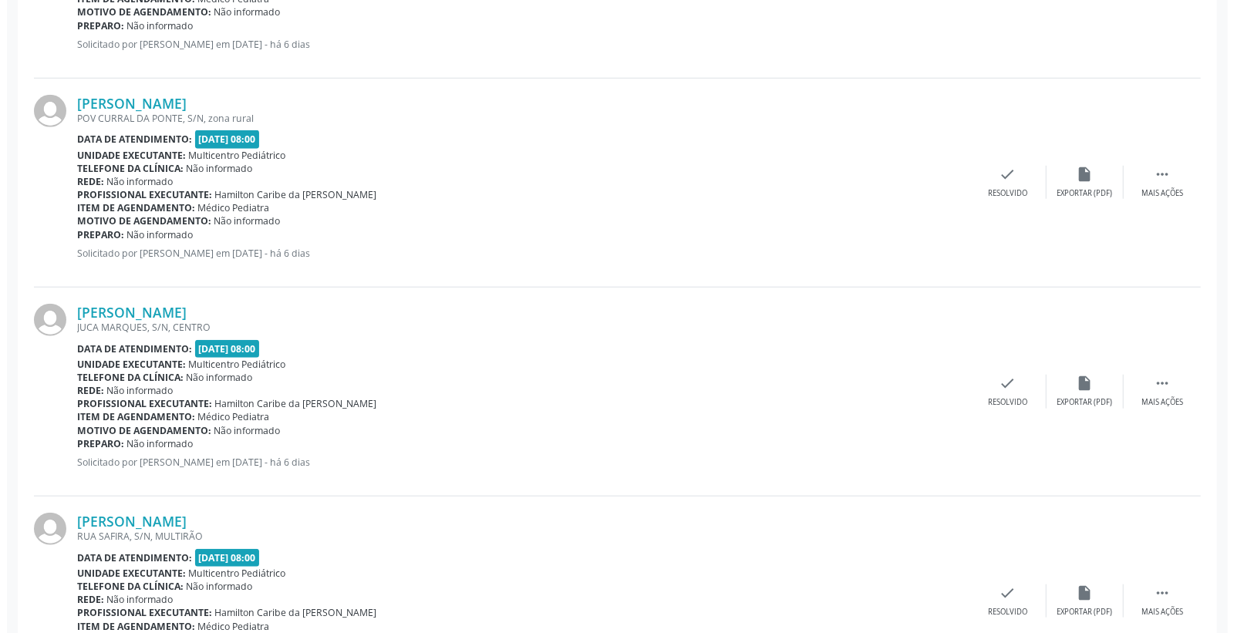
scroll to position [771, 0]
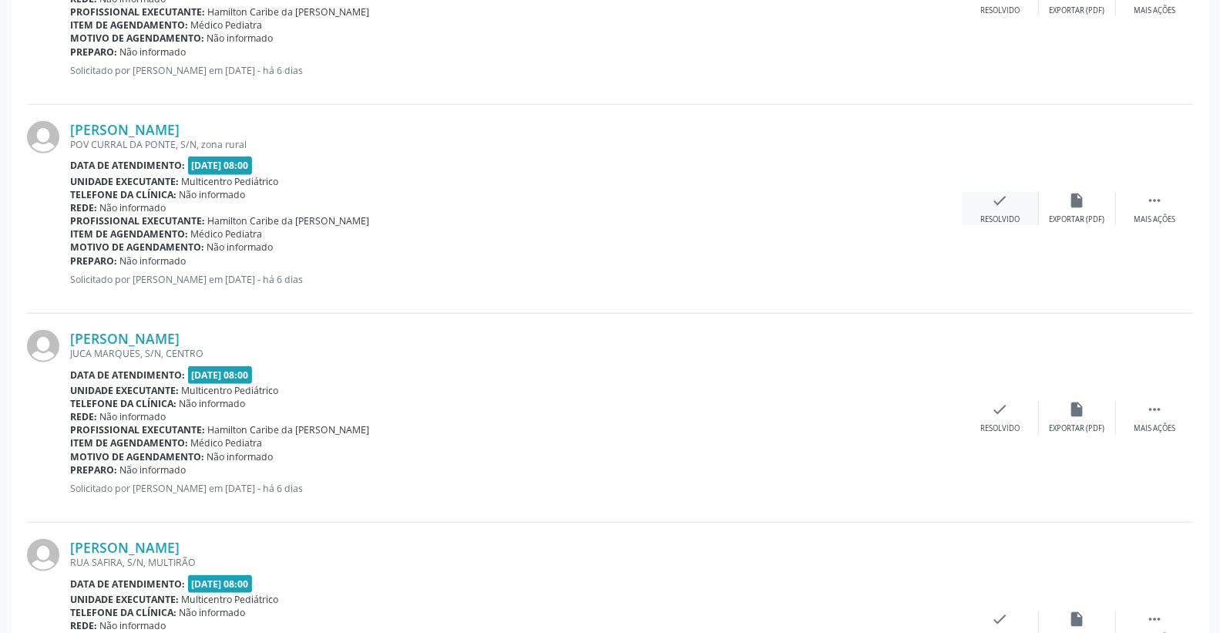
click at [1010, 208] on div "check Resolvido" at bounding box center [1000, 208] width 77 height 33
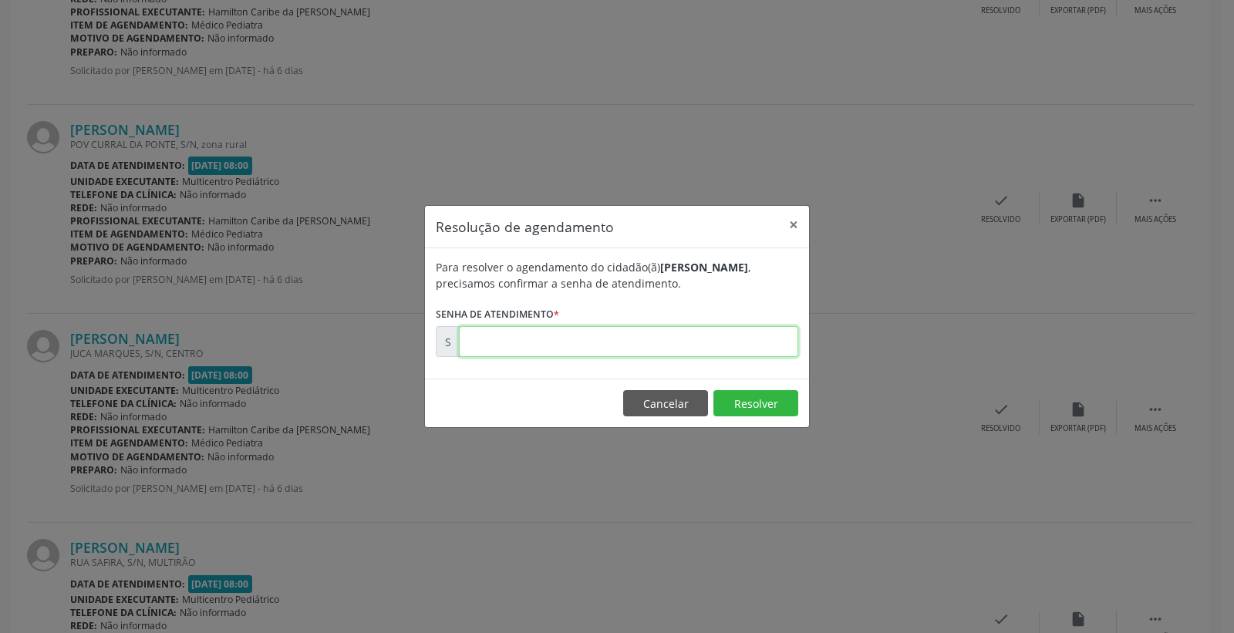
click at [773, 344] on input "text" at bounding box center [628, 341] width 339 height 31
type input "00179048"
click at [766, 414] on button "Resolver" at bounding box center [755, 403] width 85 height 26
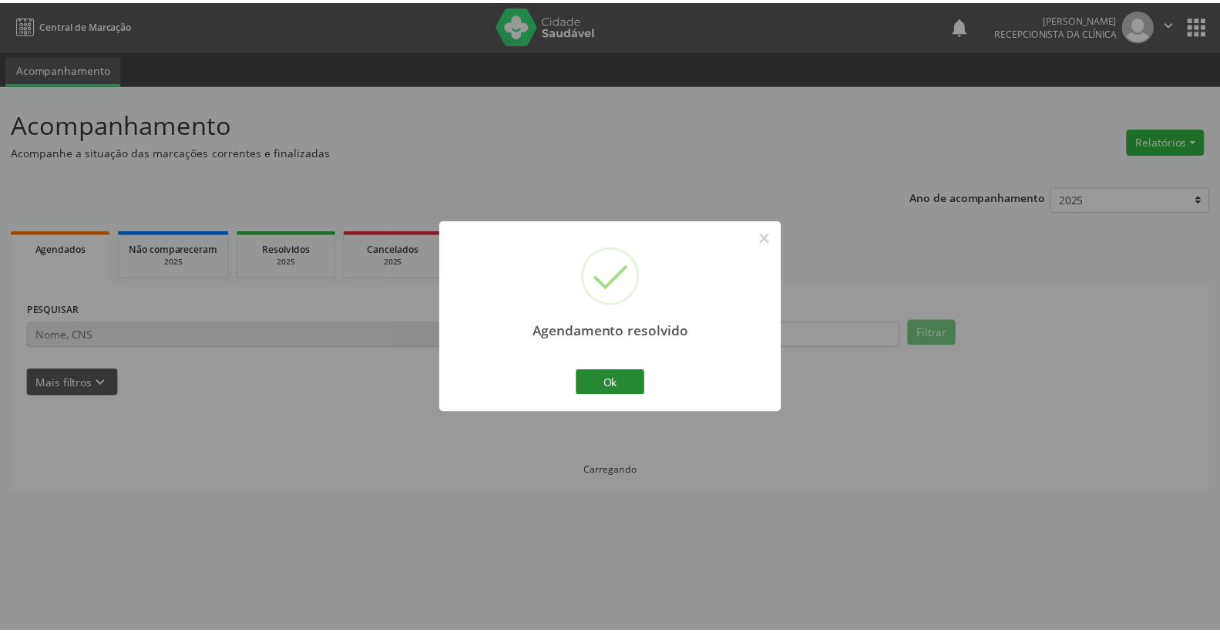
scroll to position [0, 0]
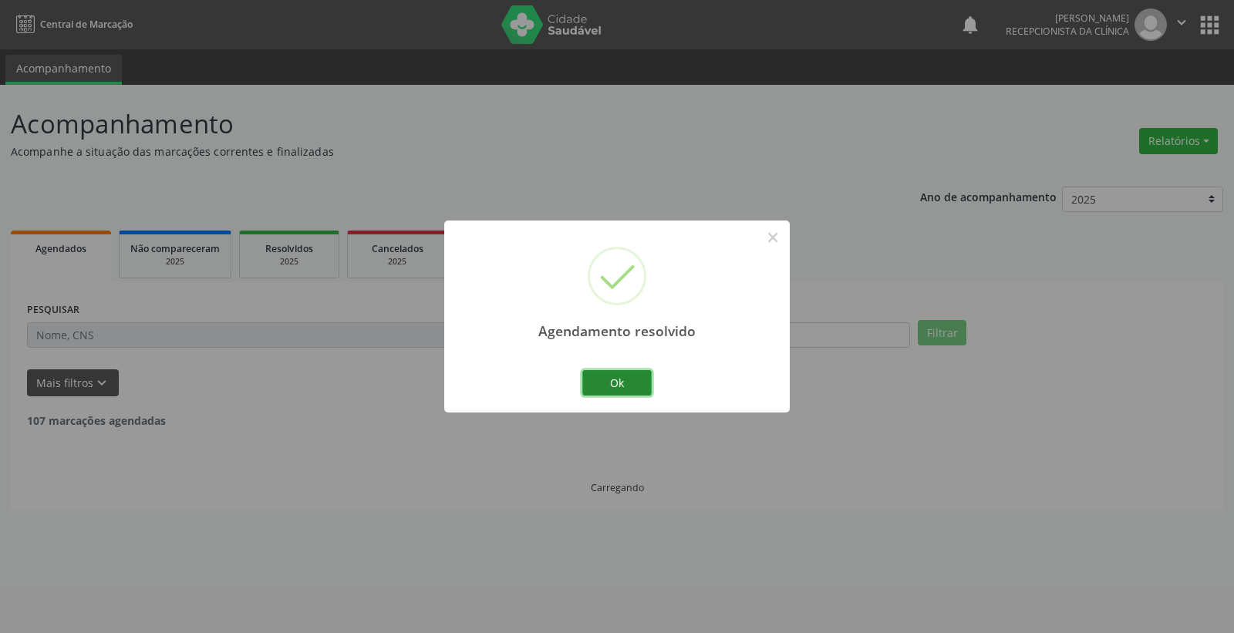
click at [614, 380] on button "Ok" at bounding box center [616, 383] width 69 height 26
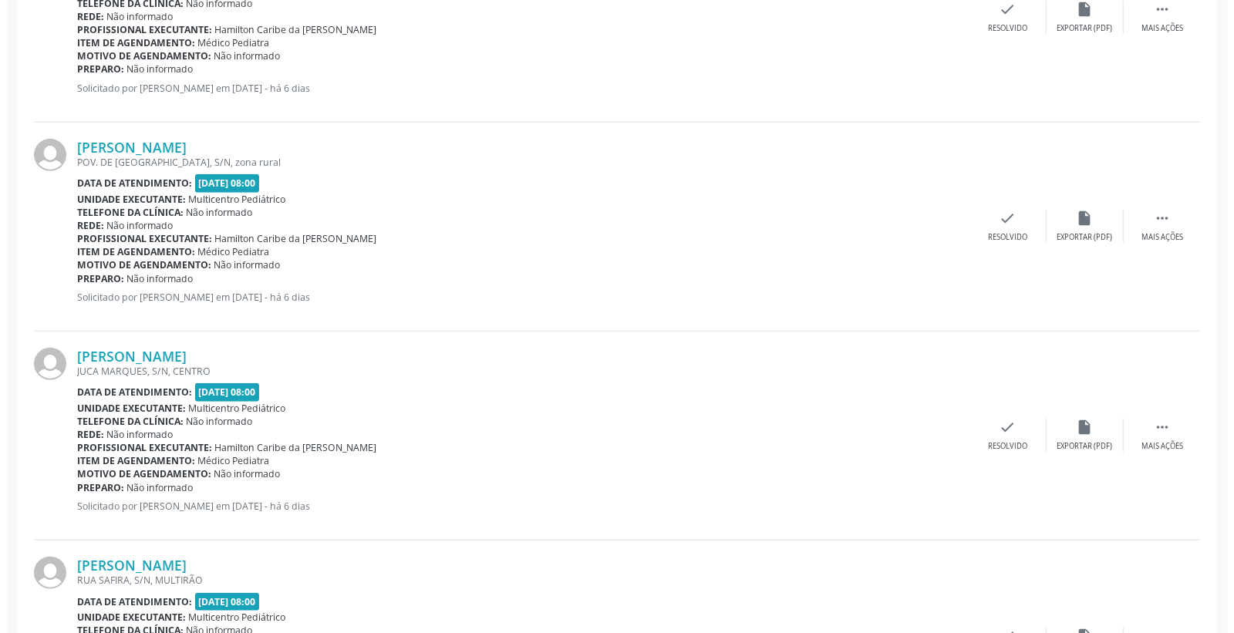
scroll to position [599, 0]
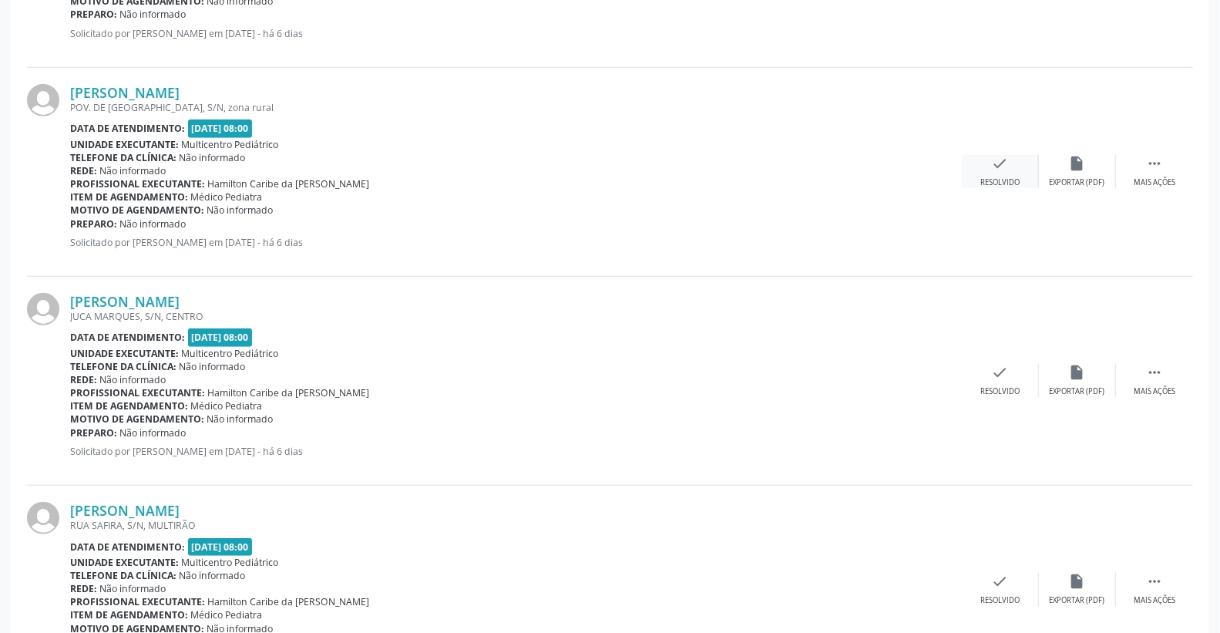
click at [1002, 164] on icon "check" at bounding box center [1000, 163] width 17 height 17
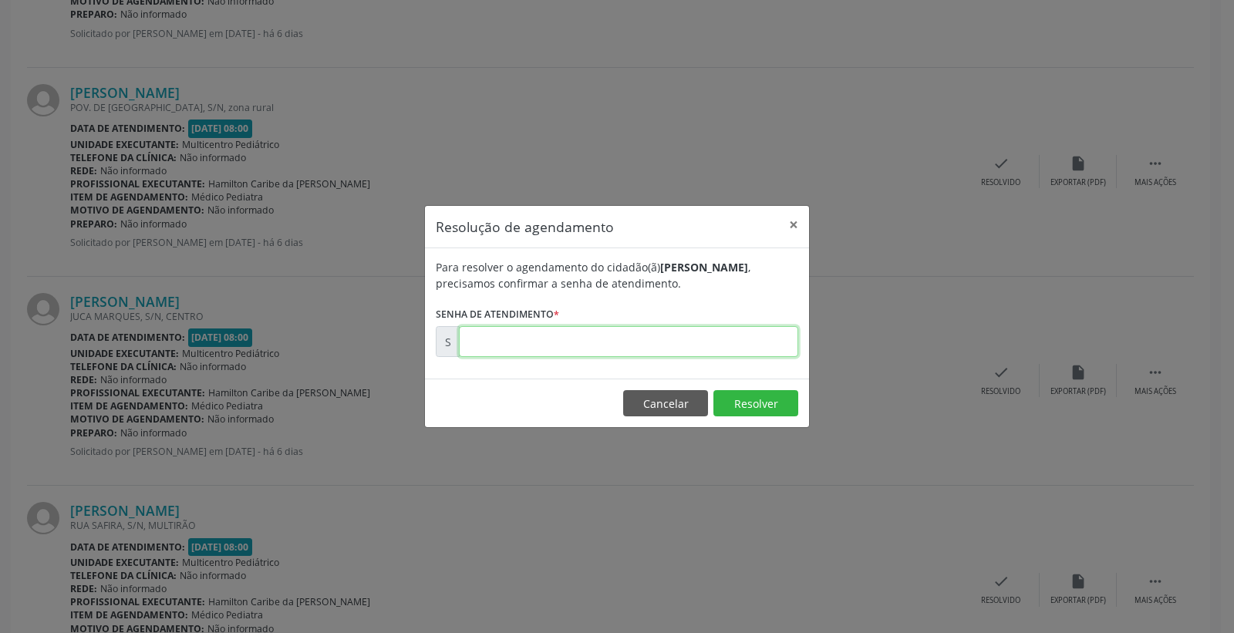
click at [722, 334] on input "text" at bounding box center [628, 341] width 339 height 31
type input "00179030"
click at [756, 405] on button "Resolver" at bounding box center [755, 403] width 85 height 26
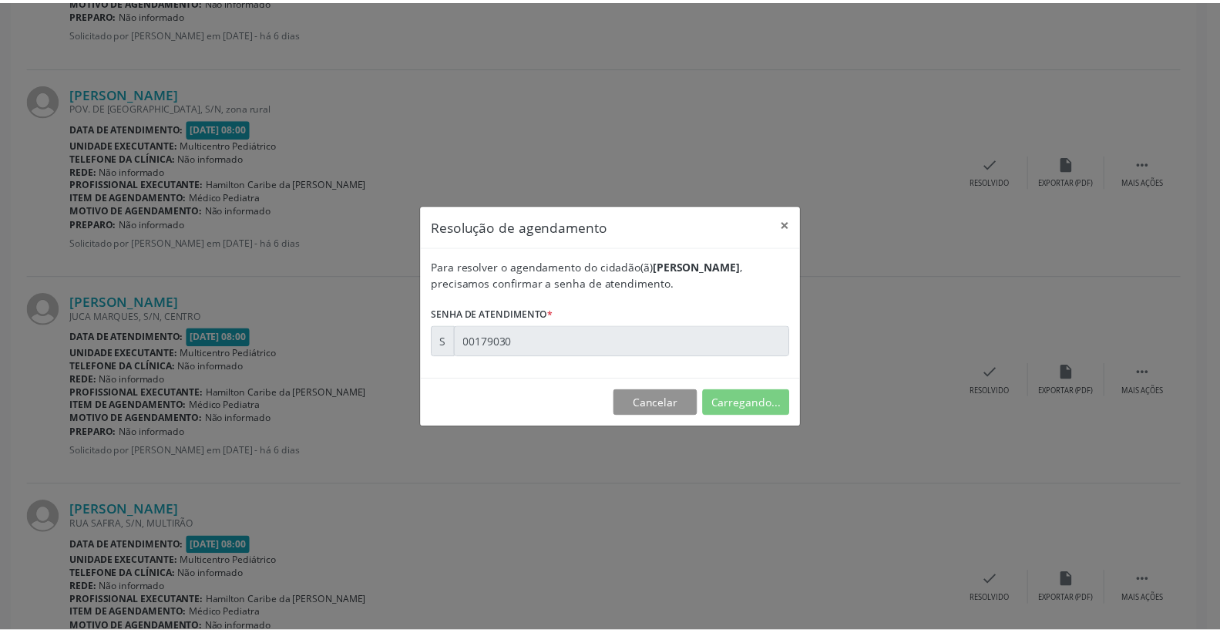
scroll to position [0, 0]
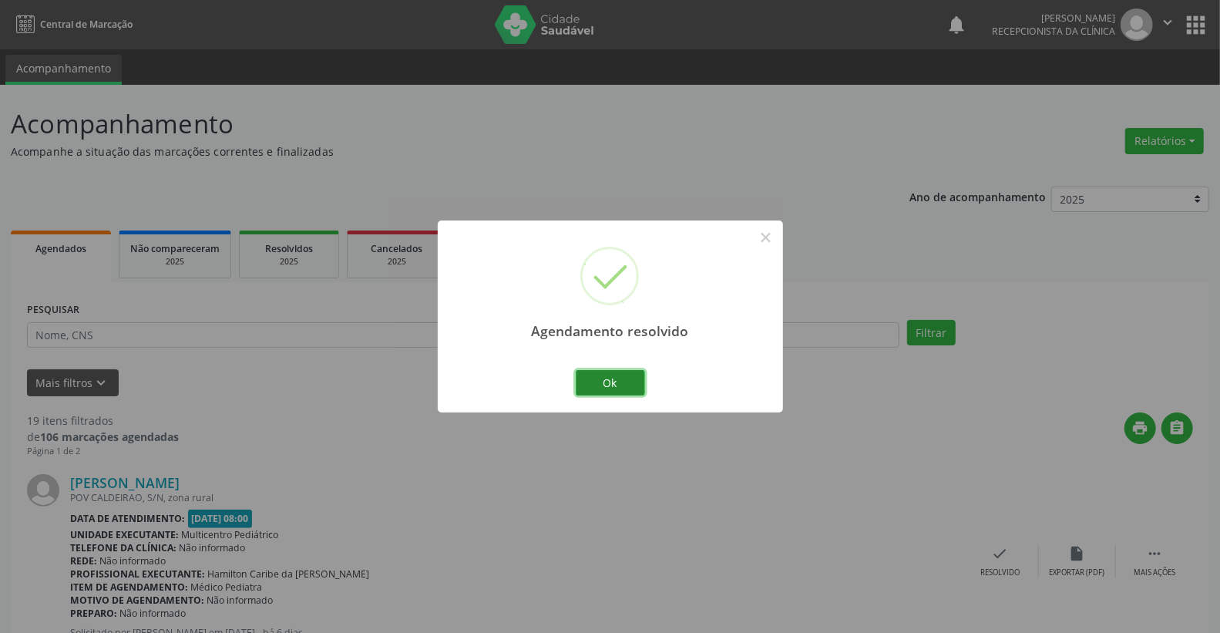
click at [634, 382] on button "Ok" at bounding box center [610, 383] width 69 height 26
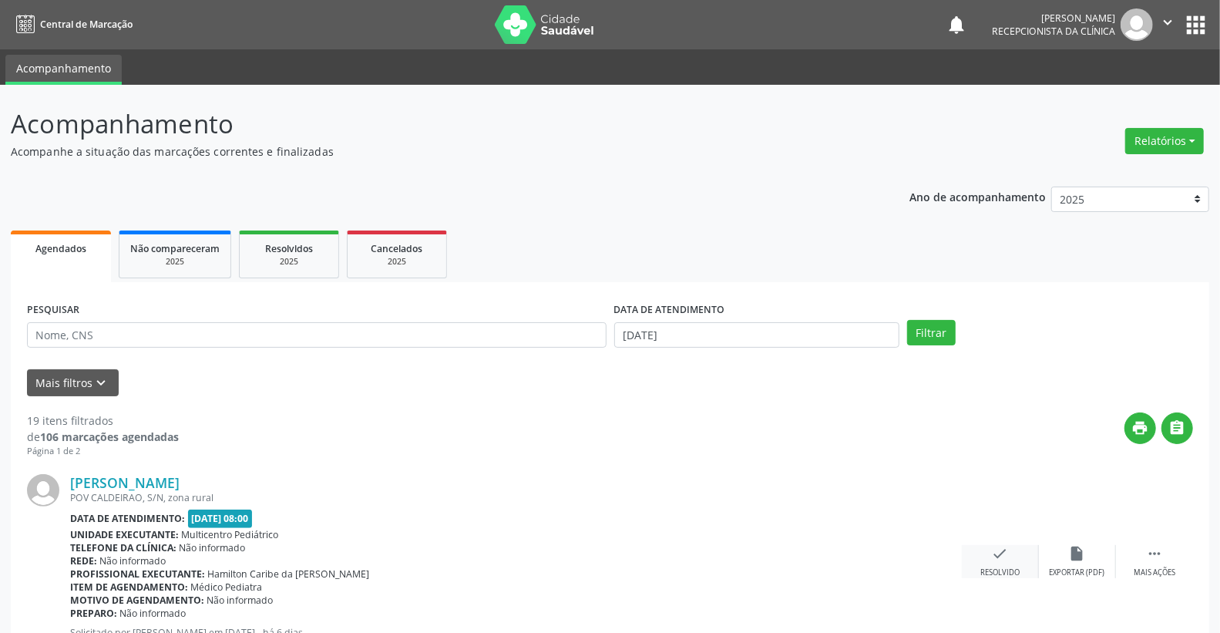
click at [1010, 556] on div "check Resolvido" at bounding box center [1000, 561] width 77 height 33
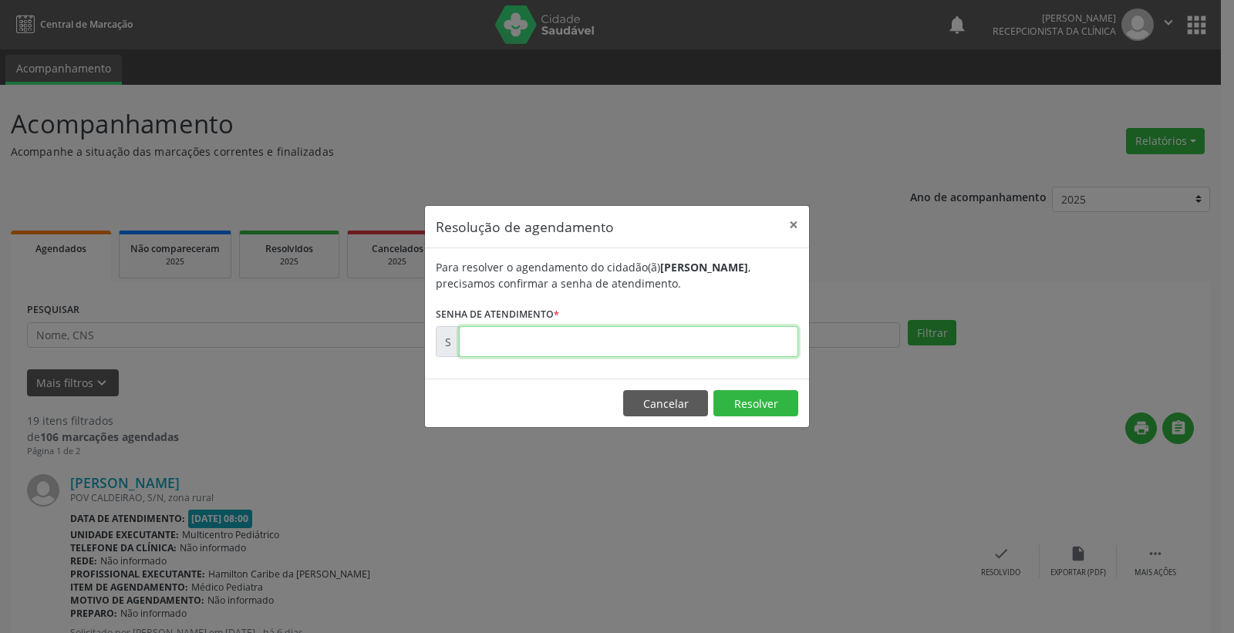
click at [698, 333] on input "text" at bounding box center [628, 341] width 339 height 31
click at [763, 411] on button "Resolver" at bounding box center [755, 403] width 85 height 26
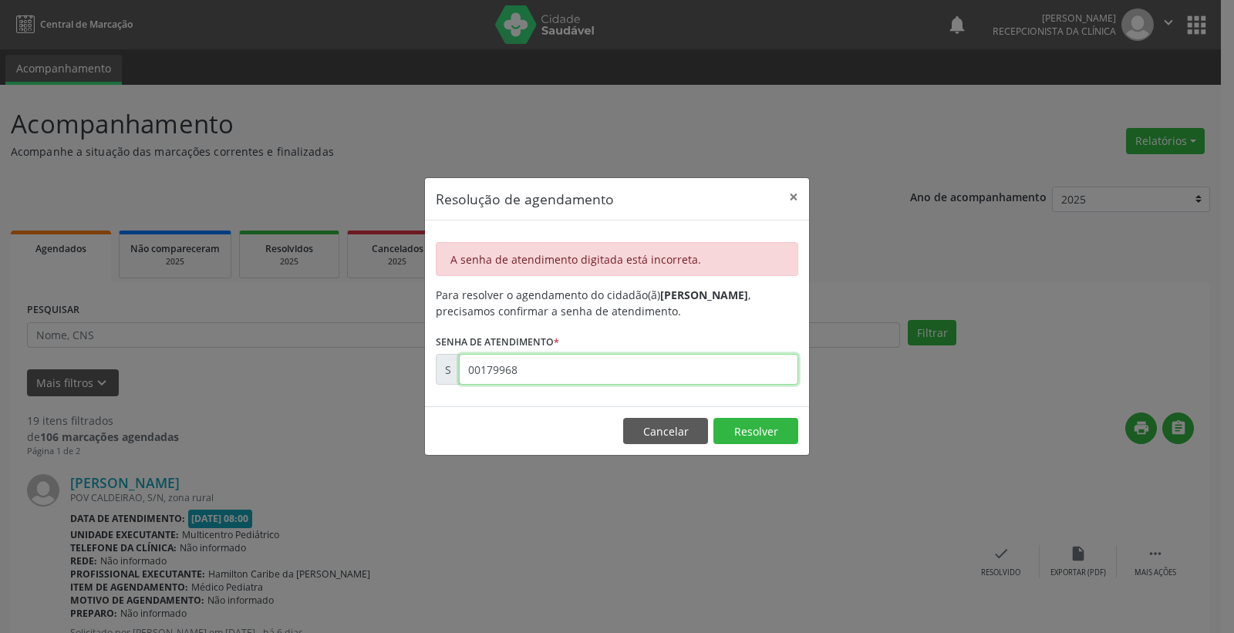
click at [587, 370] on input "00179968" at bounding box center [628, 369] width 339 height 31
type input "00178968"
click at [769, 439] on button "Resolver" at bounding box center [755, 431] width 85 height 26
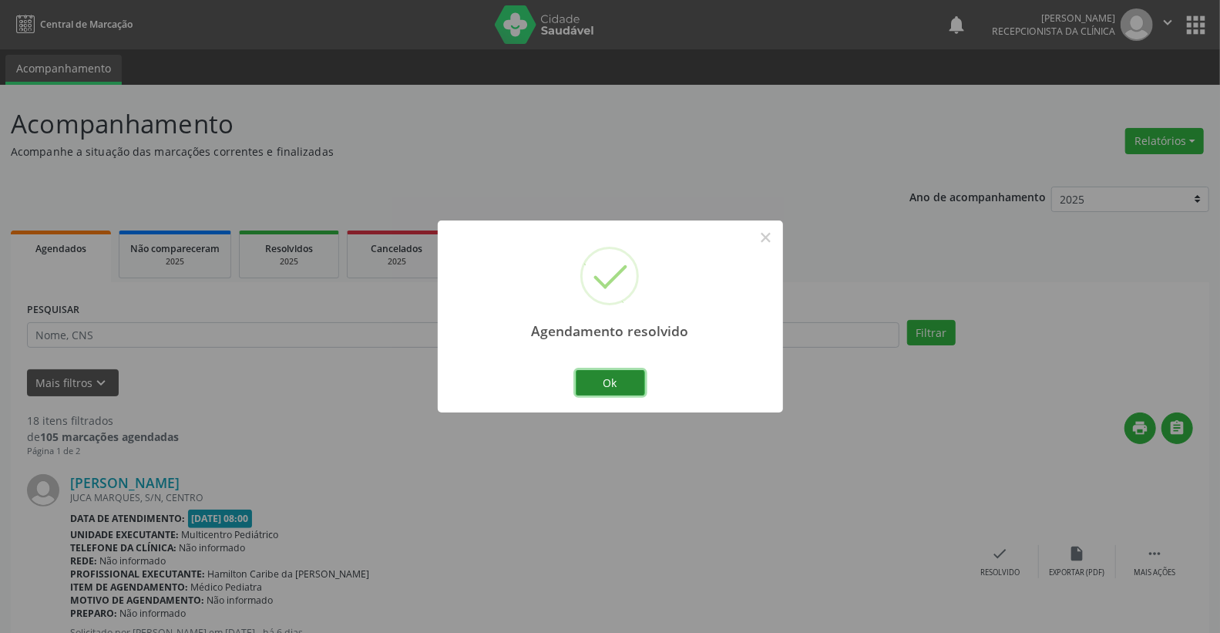
click at [618, 379] on button "Ok" at bounding box center [610, 383] width 69 height 26
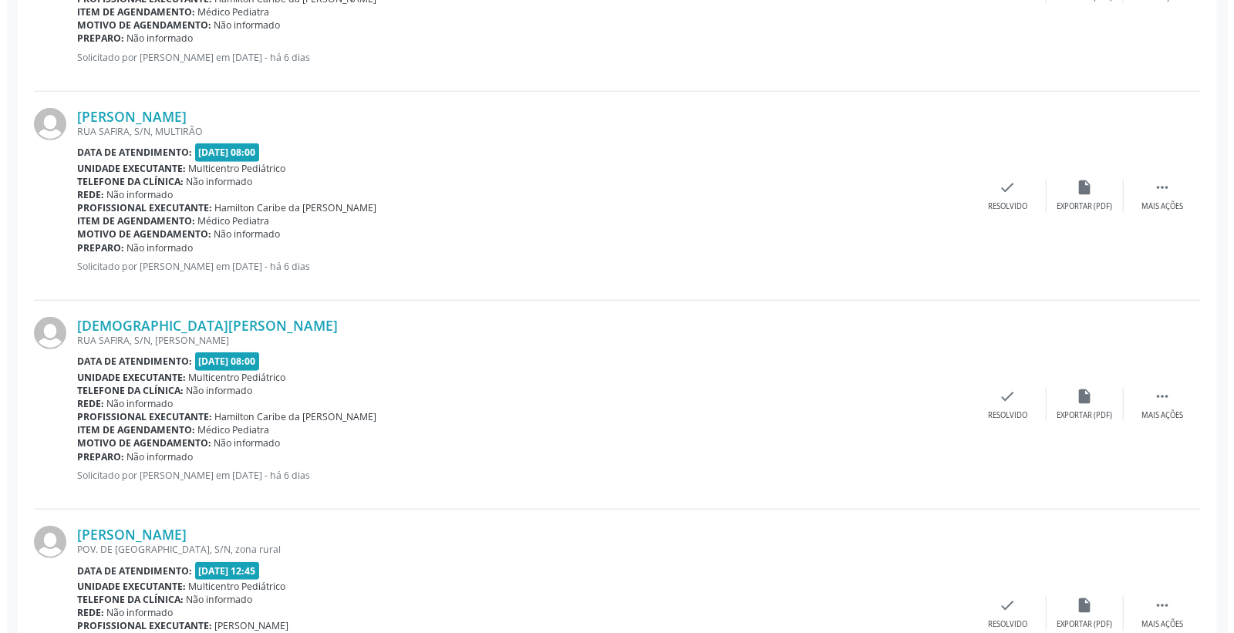
scroll to position [599, 0]
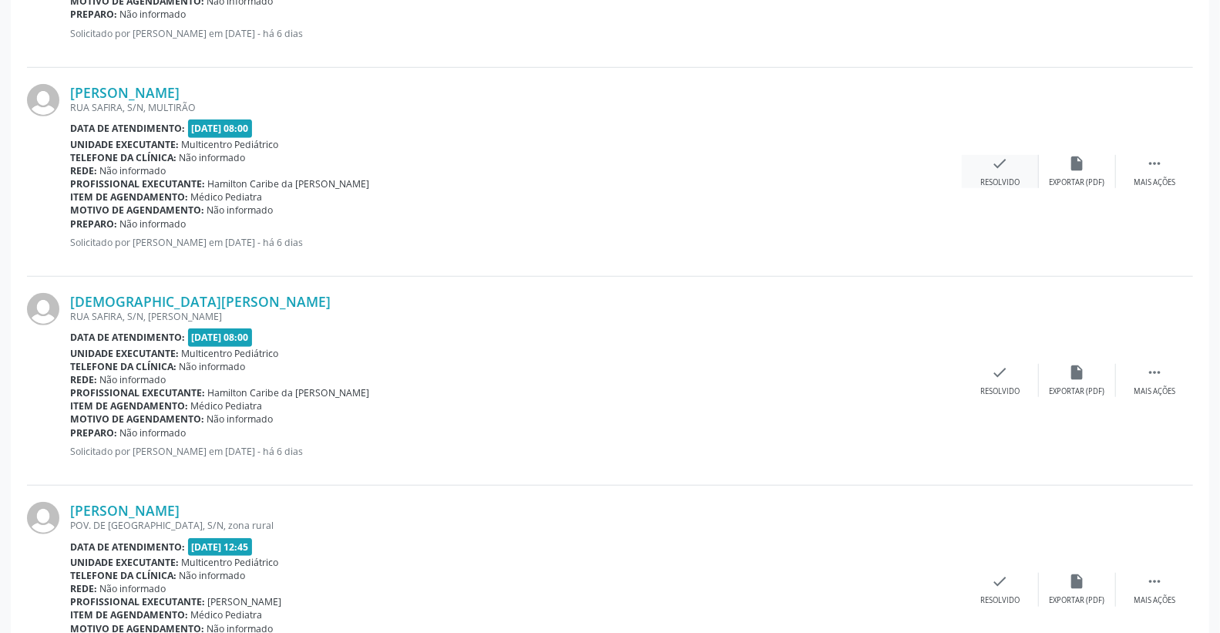
click at [1008, 167] on div "check Resolvido" at bounding box center [1000, 171] width 77 height 33
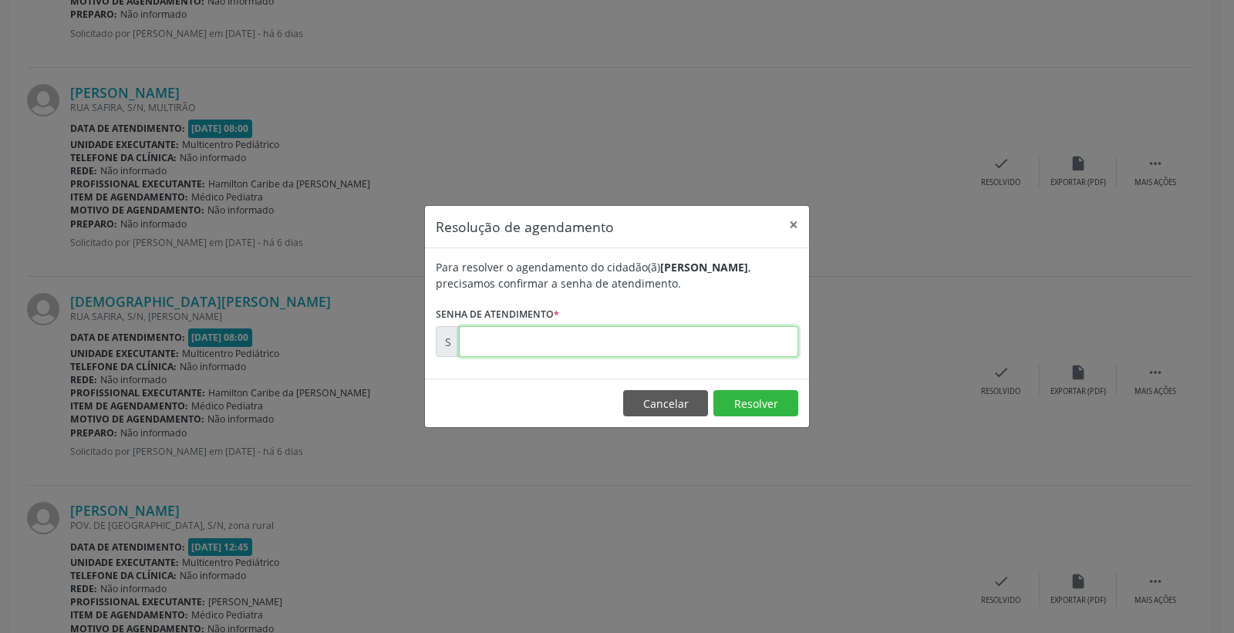
click at [763, 340] on input "text" at bounding box center [628, 341] width 339 height 31
type input "00179185"
click at [758, 406] on button "Resolver" at bounding box center [755, 403] width 85 height 26
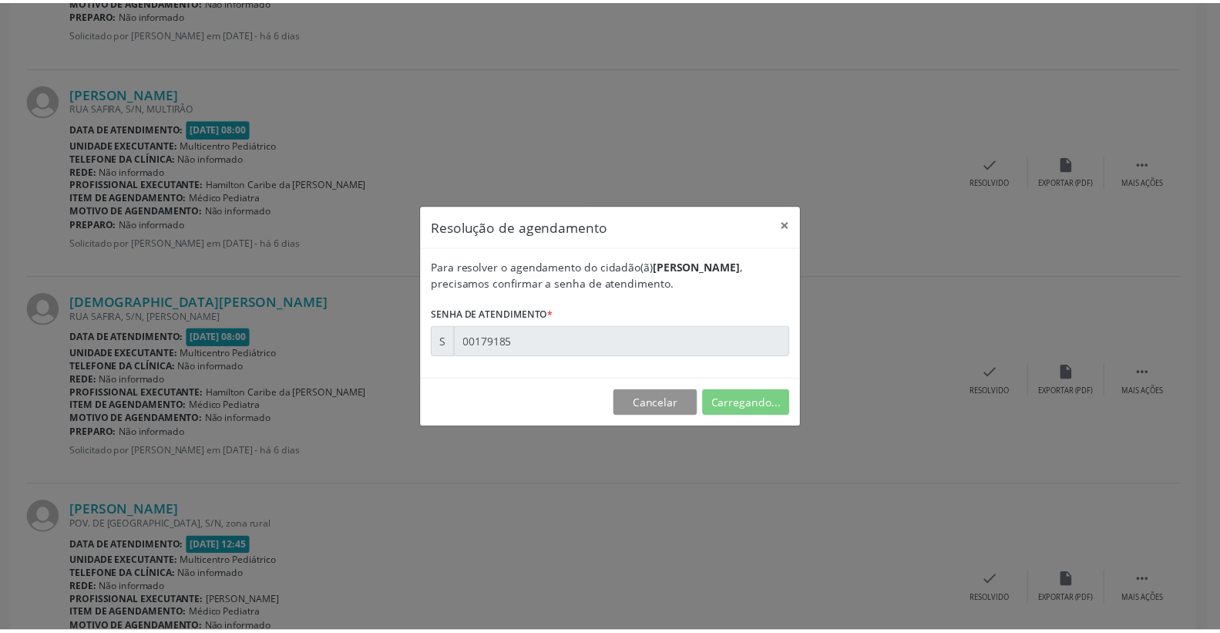
scroll to position [0, 0]
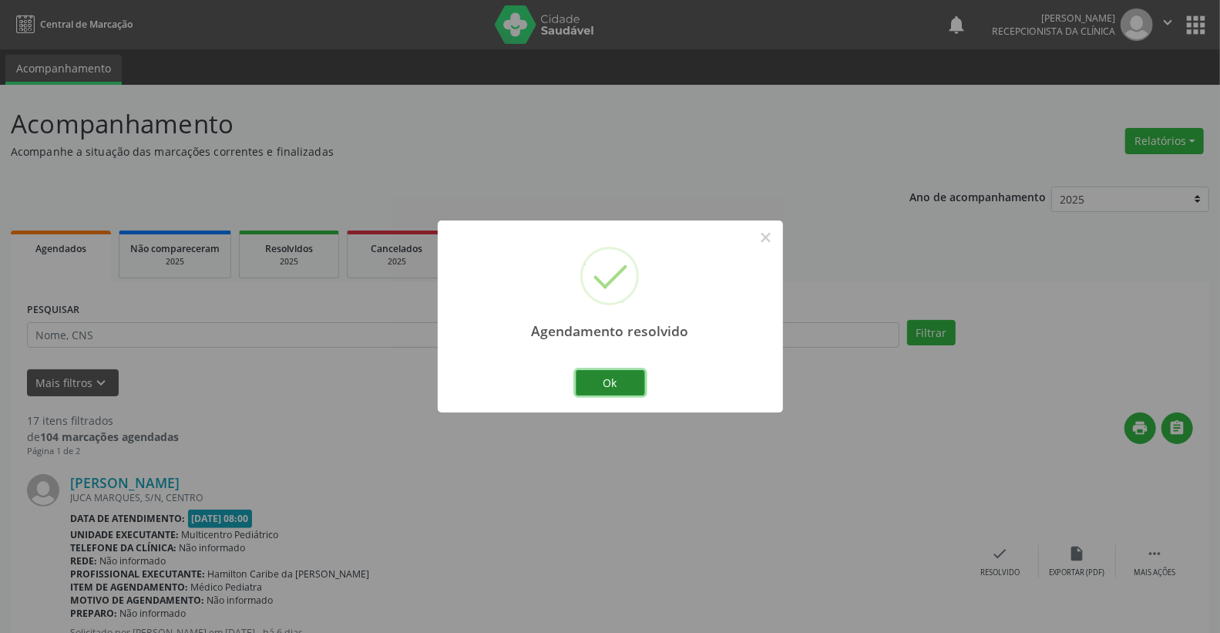
click at [605, 381] on button "Ok" at bounding box center [610, 383] width 69 height 26
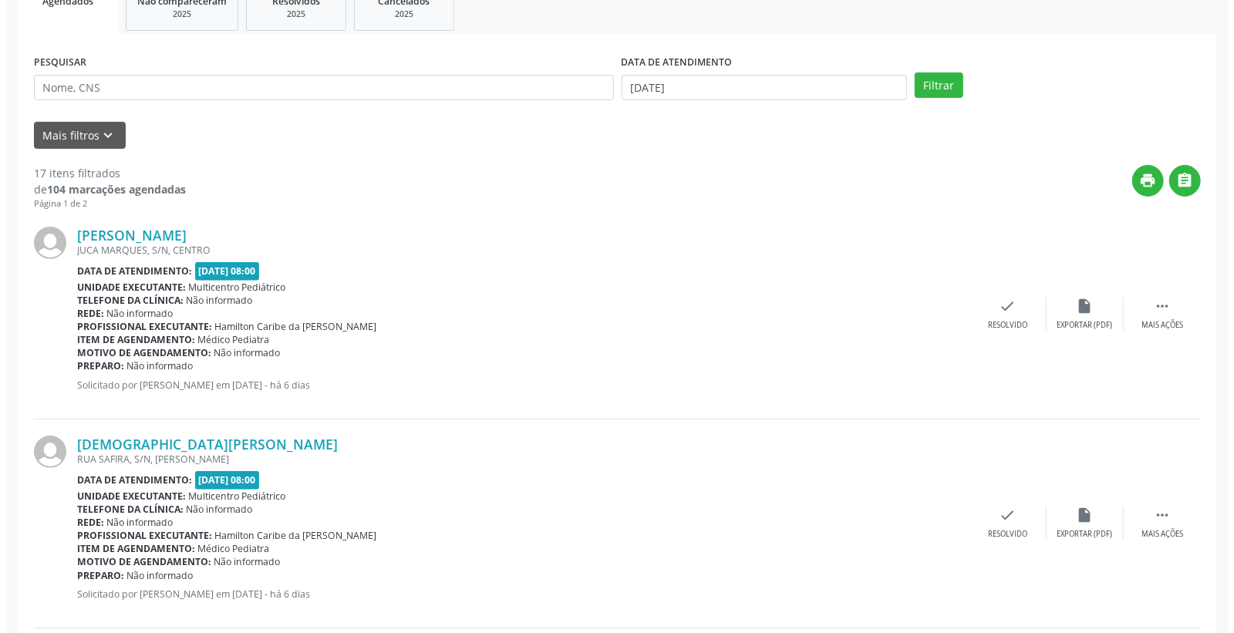
scroll to position [257, 0]
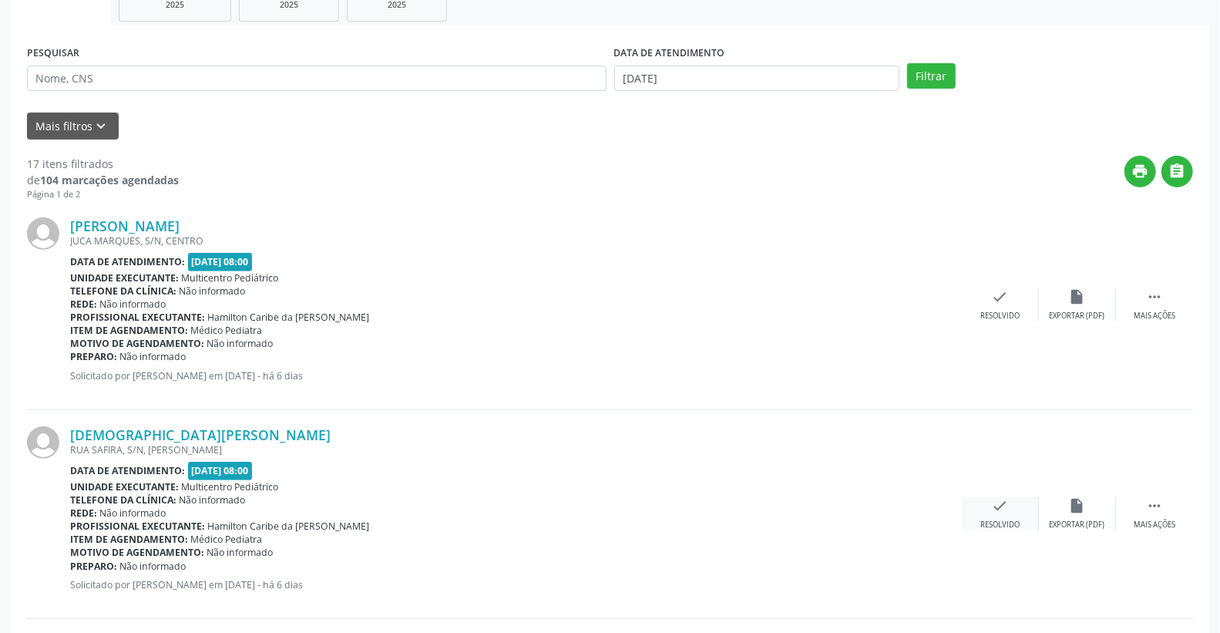
click at [1008, 515] on div "check Resolvido" at bounding box center [1000, 513] width 77 height 33
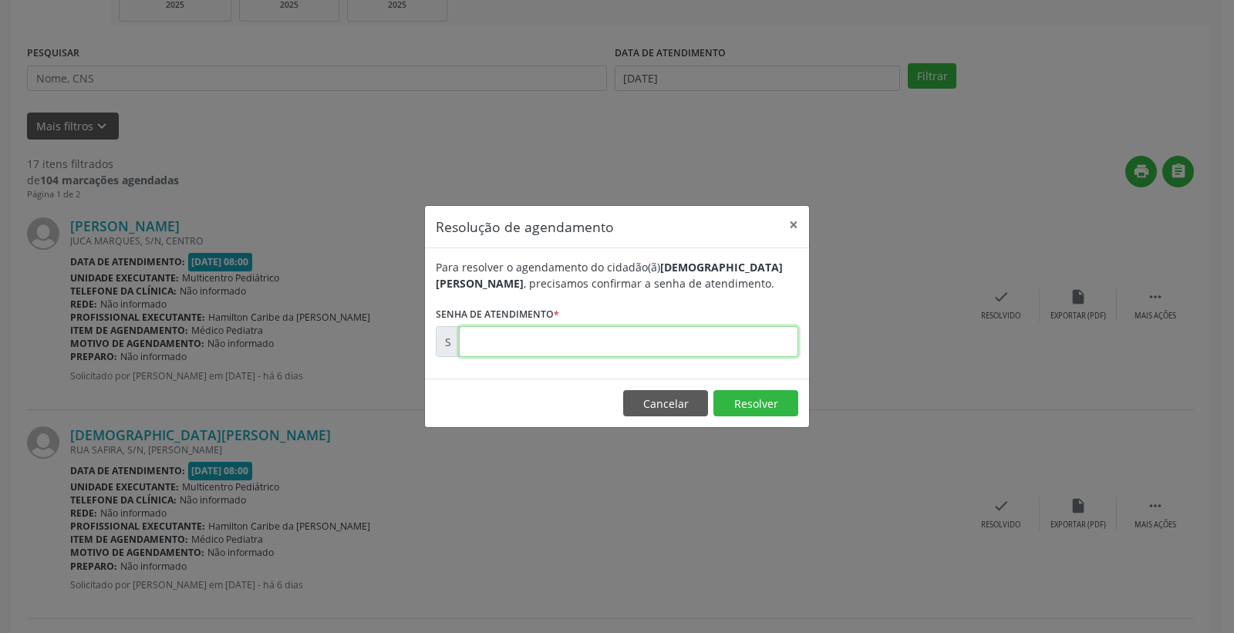
click at [715, 348] on input "text" at bounding box center [628, 341] width 339 height 31
type input "00179186"
click at [737, 394] on button "Resolver" at bounding box center [755, 403] width 85 height 26
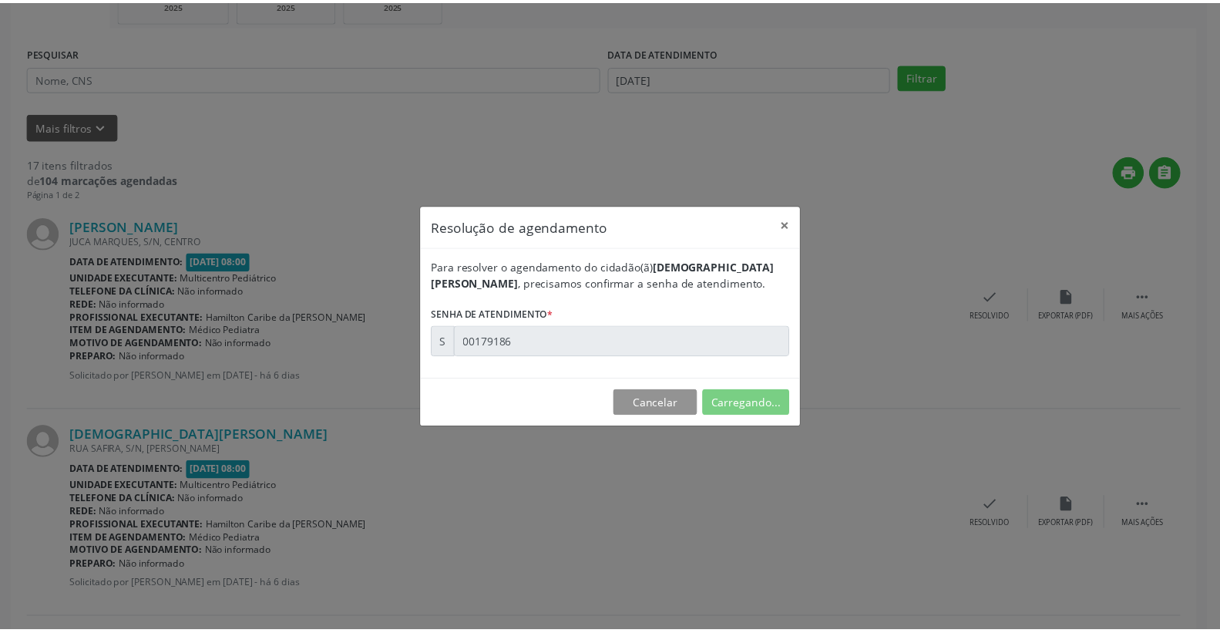
scroll to position [0, 0]
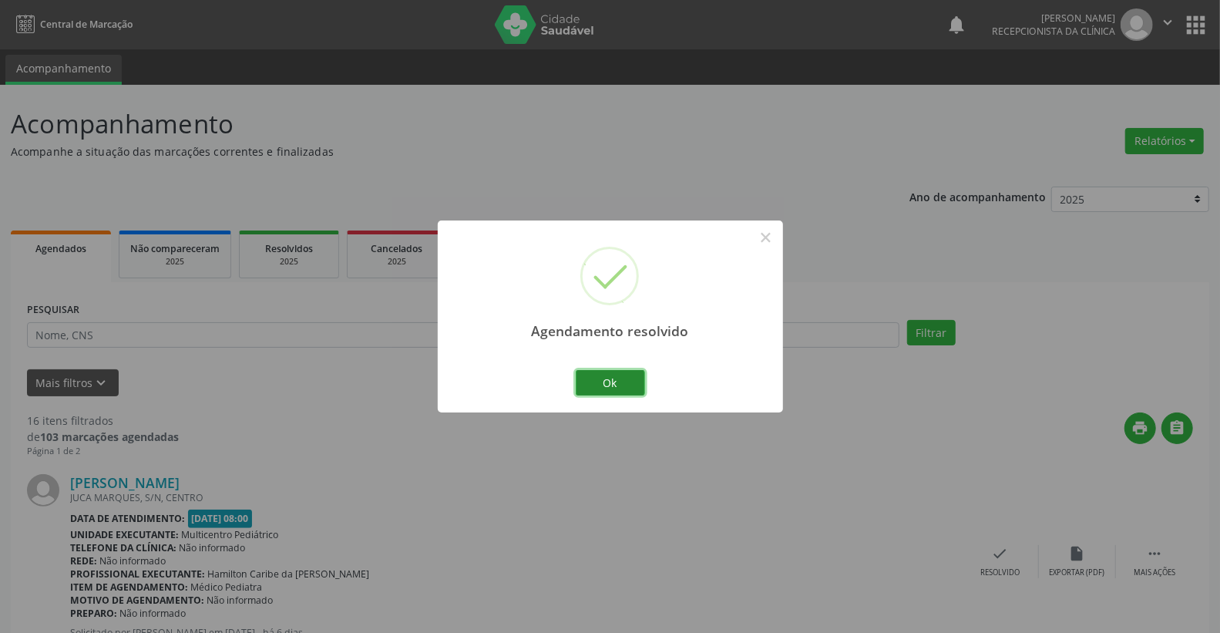
click at [610, 372] on button "Ok" at bounding box center [610, 383] width 69 height 26
